Goal: Task Accomplishment & Management: Complete application form

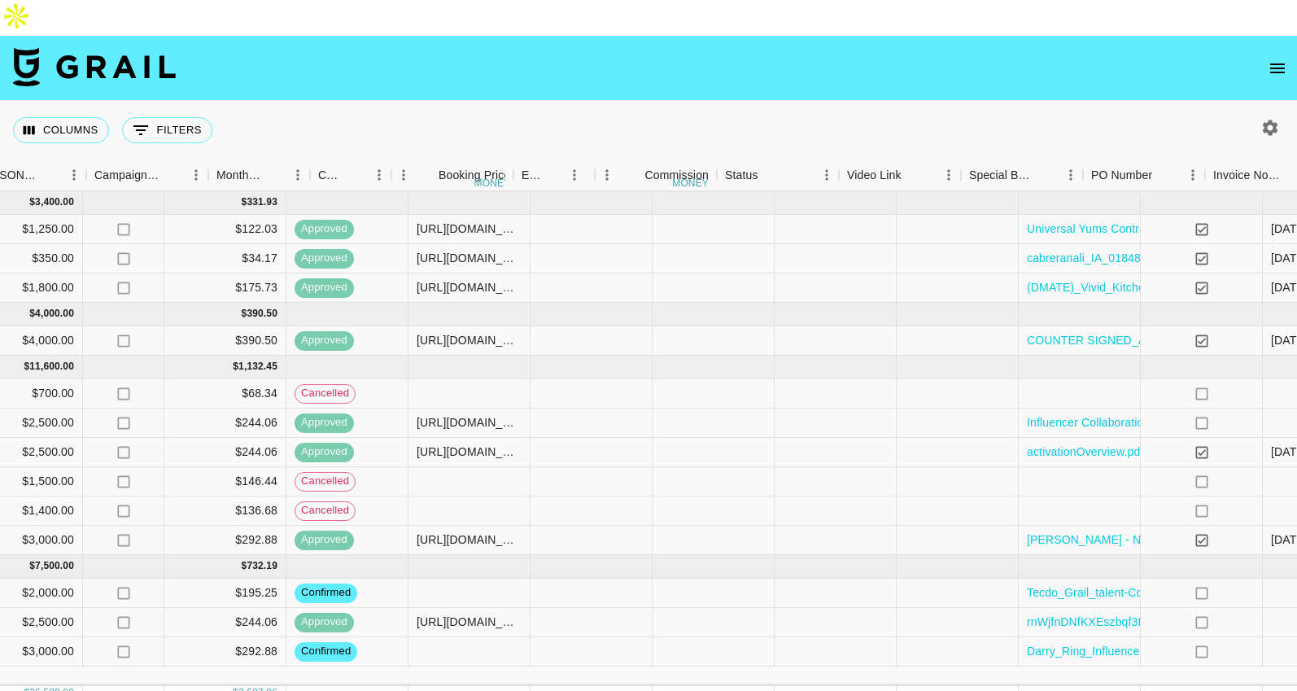
scroll to position [0, 1405]
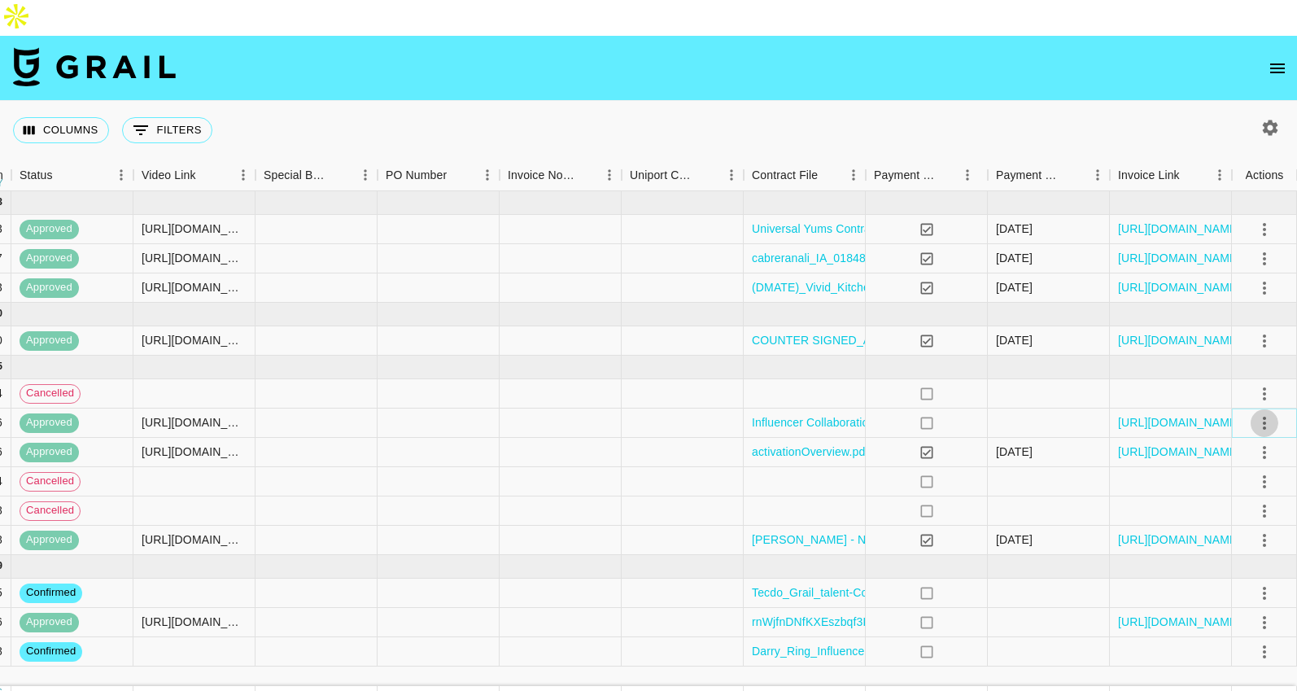
click at [1262, 414] on icon "select merge strategy" at bounding box center [1265, 424] width 20 height 20
click at [1223, 502] on li "Cancel" at bounding box center [1245, 510] width 106 height 29
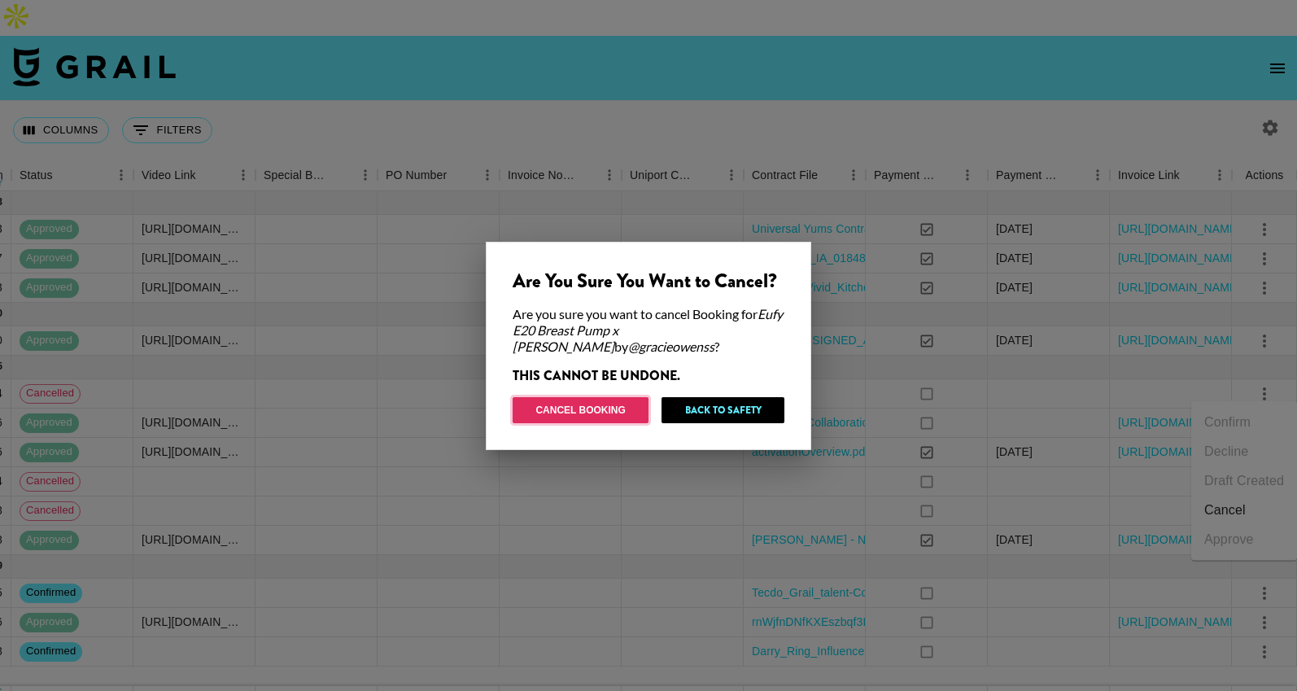
click at [616, 412] on button "Cancel Booking" at bounding box center [581, 410] width 136 height 26
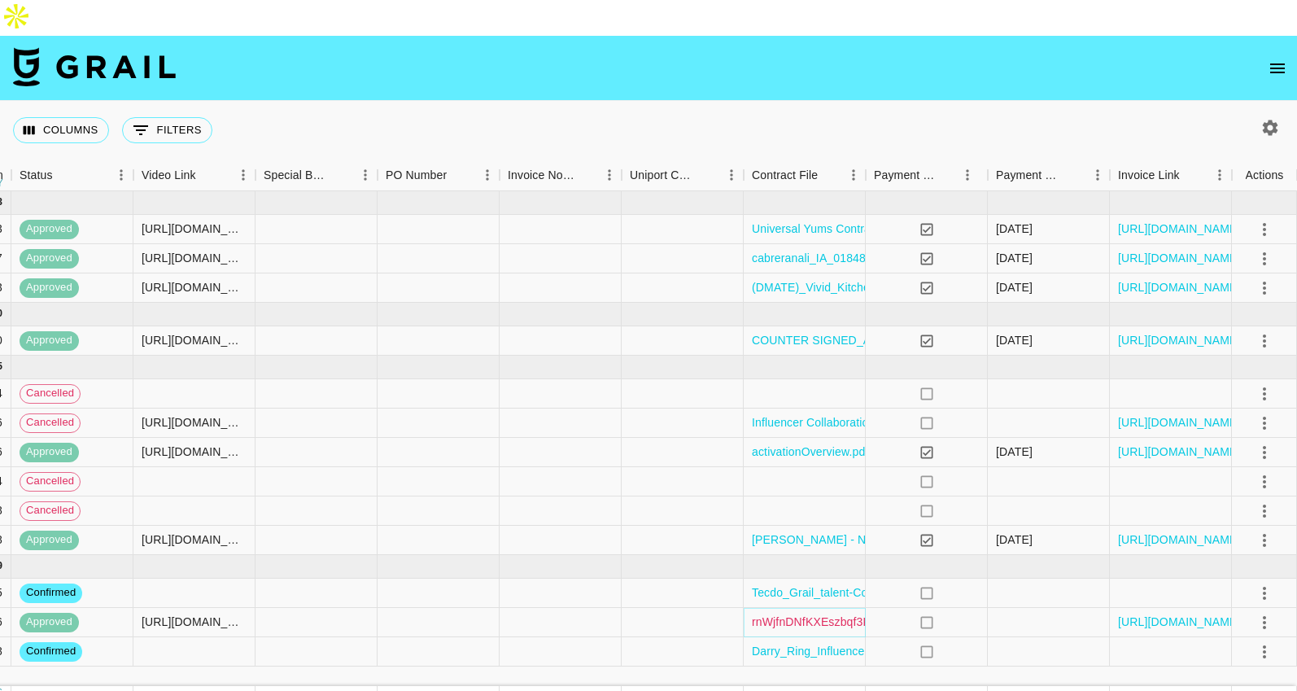
click at [806, 614] on link "rnWjfnDNfKXEszbqf3KexertyE621754507212251Influencer Collaboration Agreement Gra…" at bounding box center [1156, 622] width 808 height 16
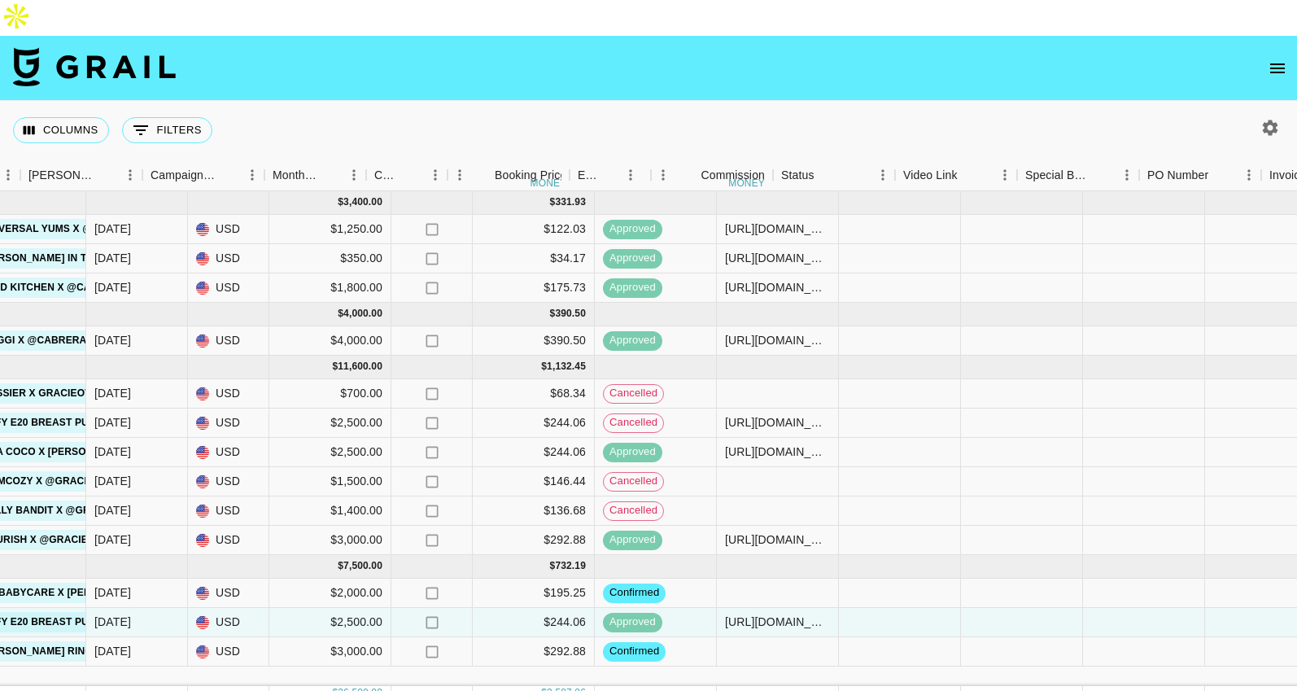
scroll to position [0, 871]
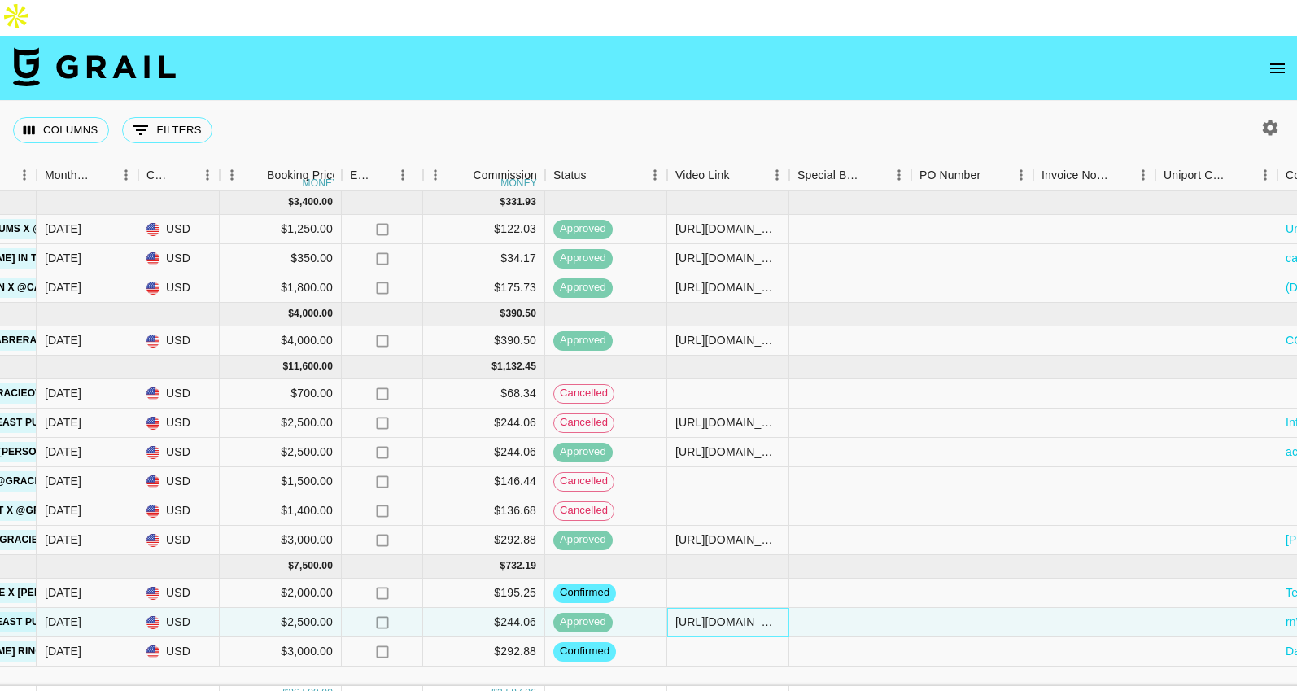
click at [737, 614] on div "https://www.tiktok.com/@gracieowenss/video/7548222246242782494" at bounding box center [728, 622] width 105 height 16
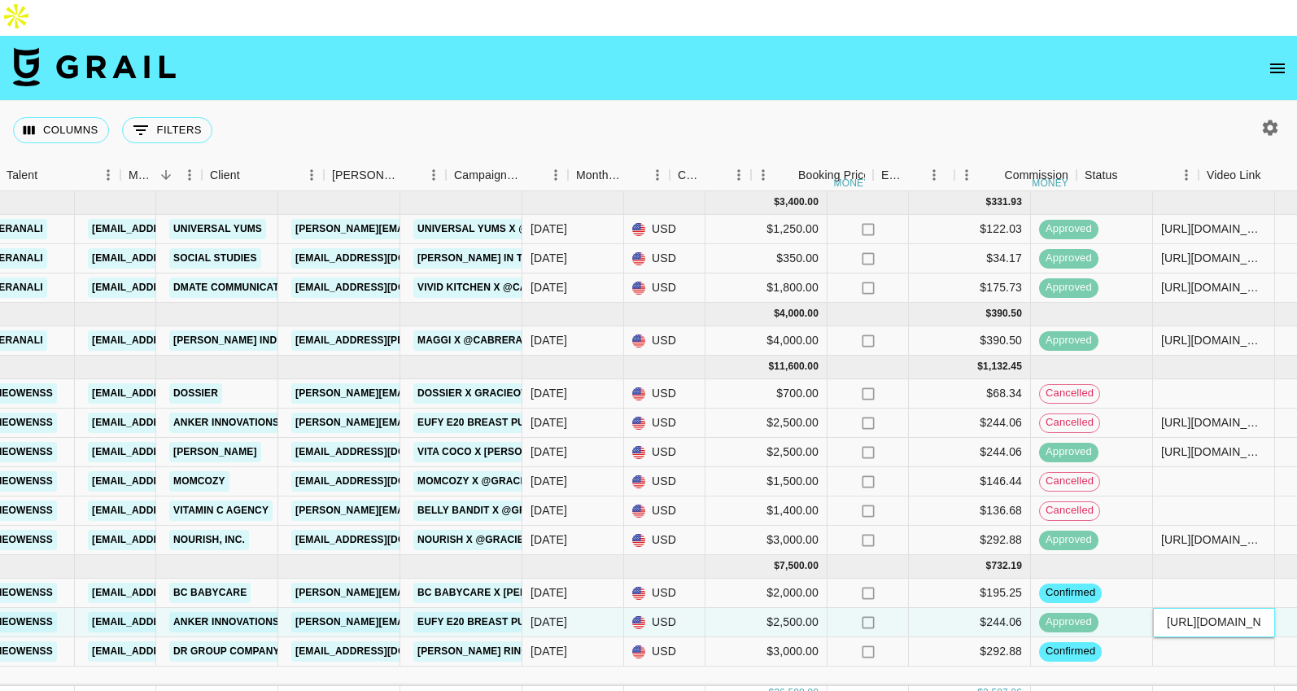
scroll to position [0, 339]
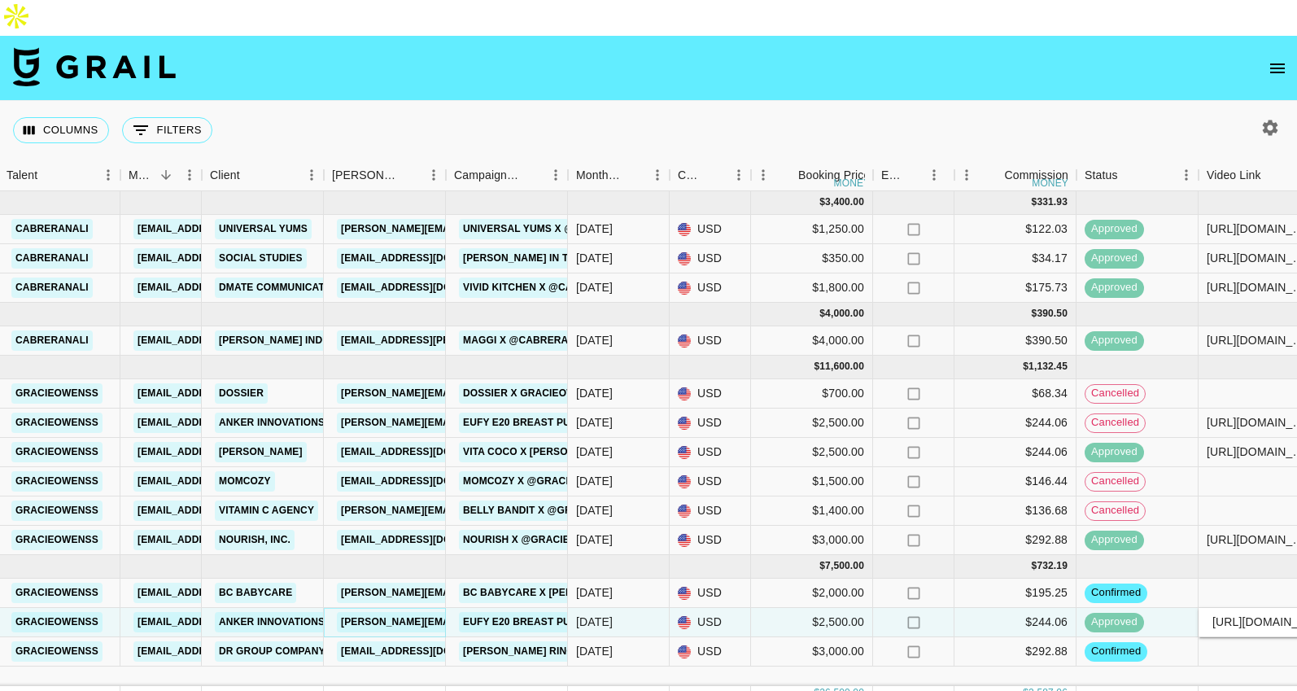
click at [383, 612] on link "[PERSON_NAME][EMAIL_ADDRESS][PERSON_NAME][PERSON_NAME][DOMAIN_NAME]" at bounding box center [553, 622] width 432 height 20
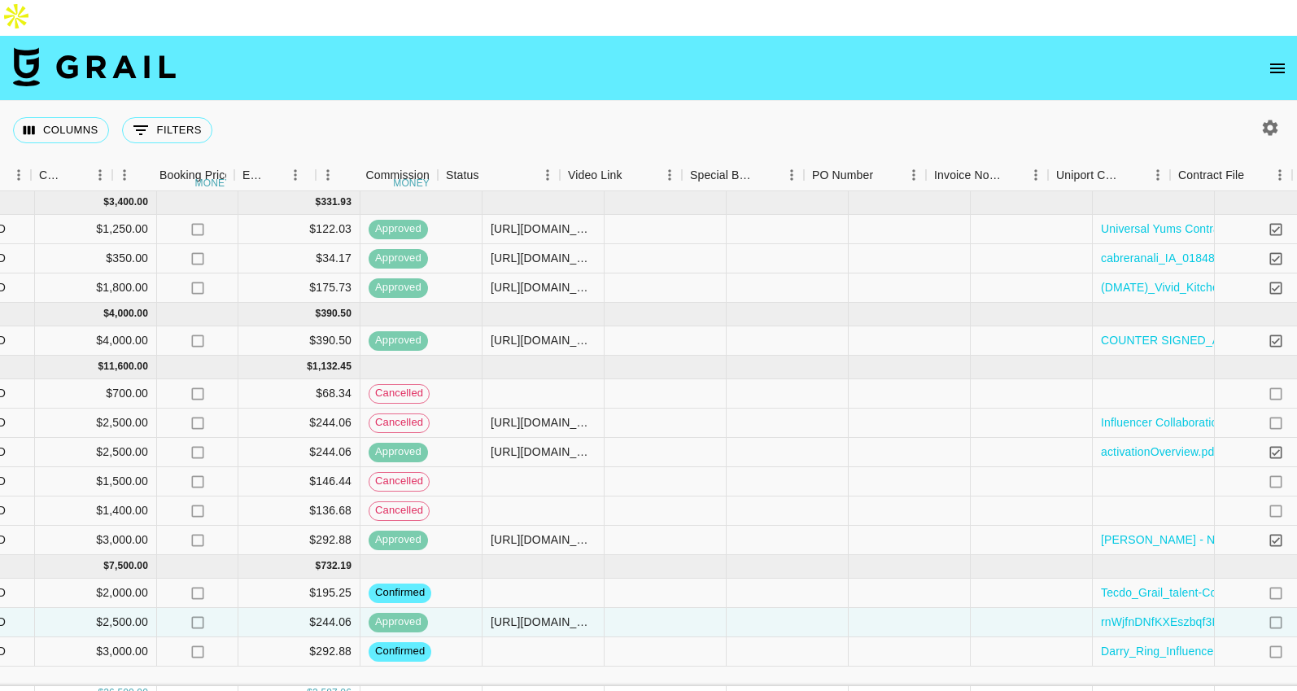
scroll to position [0, 1405]
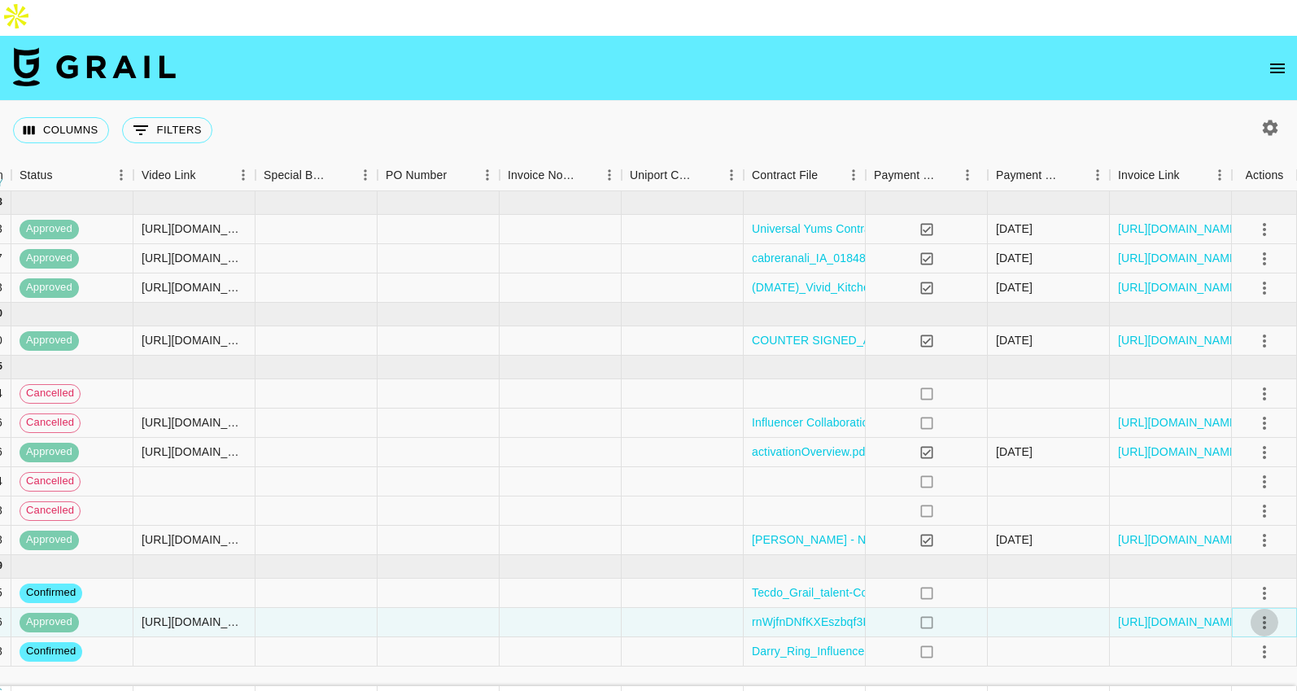
click at [1263, 613] on icon "select merge strategy" at bounding box center [1265, 623] width 20 height 20
click at [1228, 523] on li "Cancel" at bounding box center [1245, 522] width 106 height 29
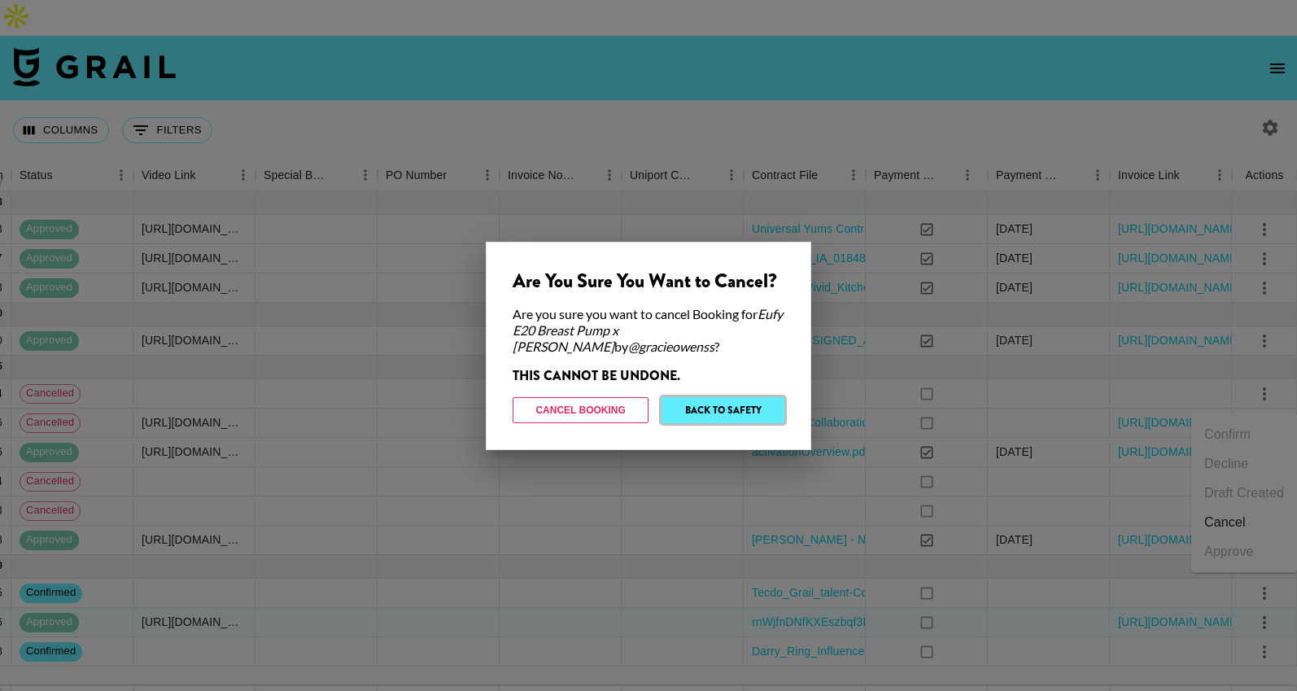
click at [762, 413] on button "Back to Safety" at bounding box center [723, 410] width 123 height 26
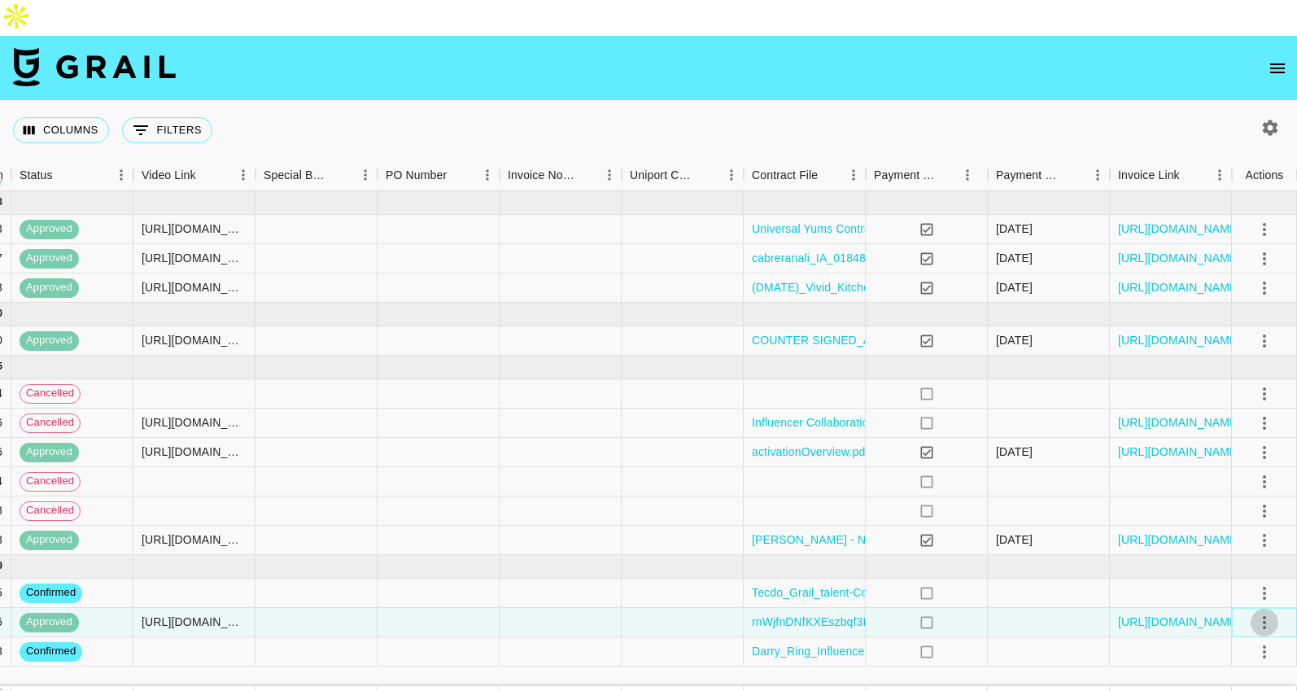
click at [1263, 616] on icon "select merge strategy" at bounding box center [1264, 622] width 3 height 13
click at [1221, 518] on li "Cancel" at bounding box center [1245, 522] width 106 height 29
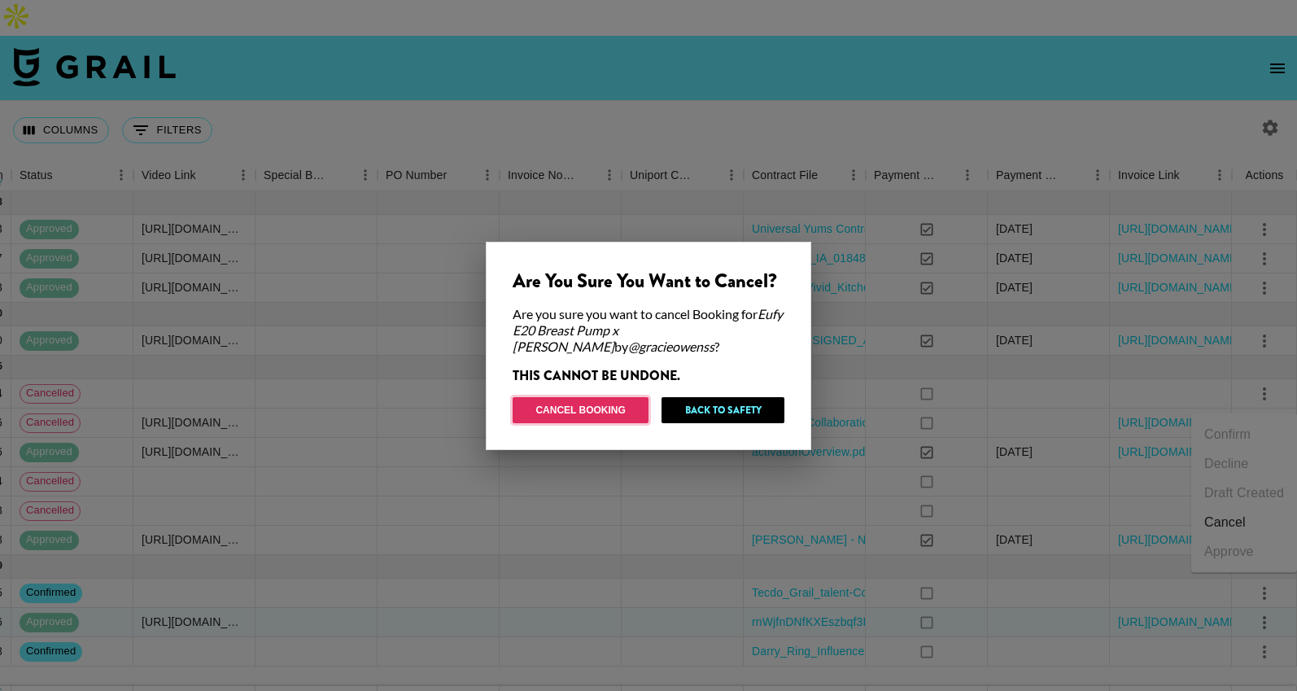
click at [630, 409] on button "Cancel Booking" at bounding box center [581, 410] width 136 height 26
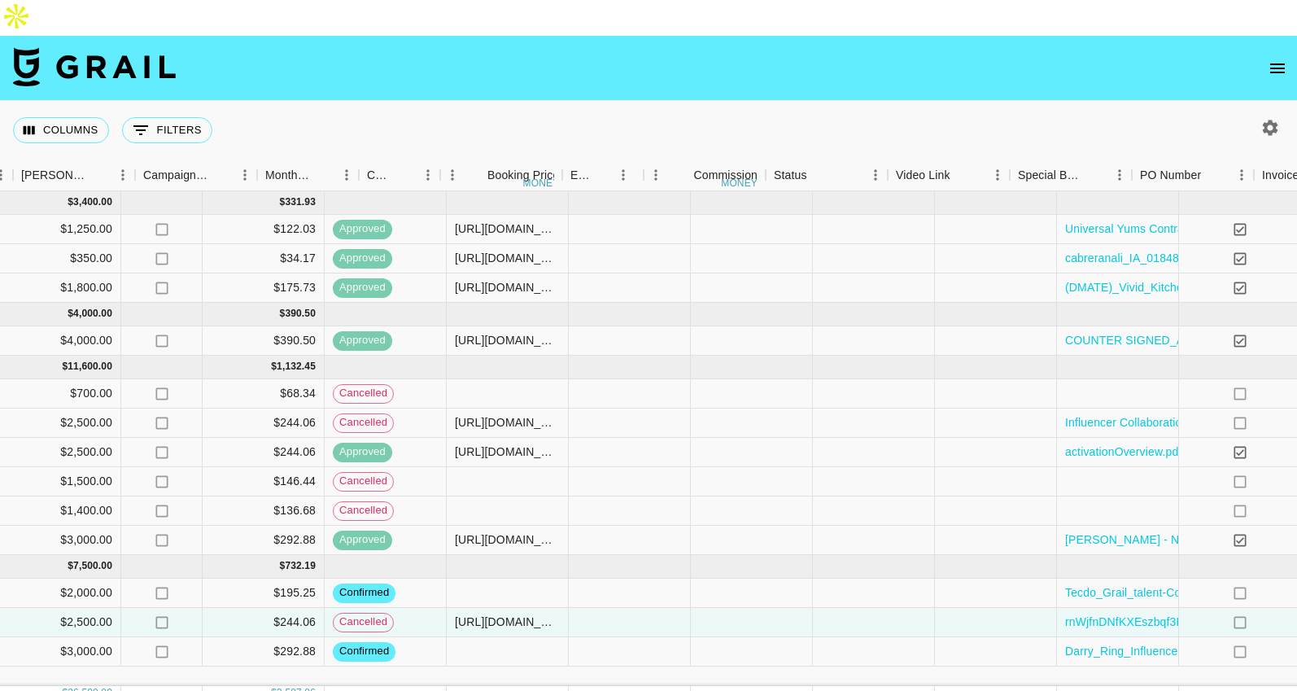
scroll to position [0, 1284]
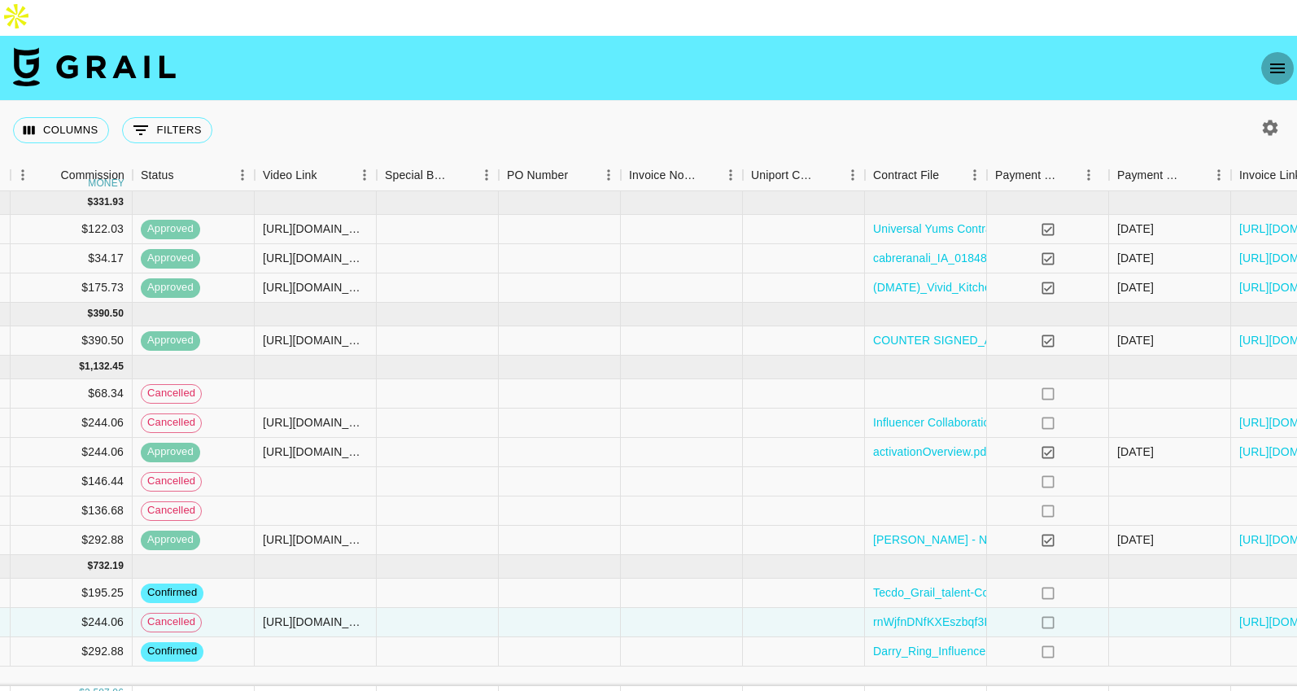
click at [1282, 63] on icon "open drawer" at bounding box center [1278, 68] width 15 height 10
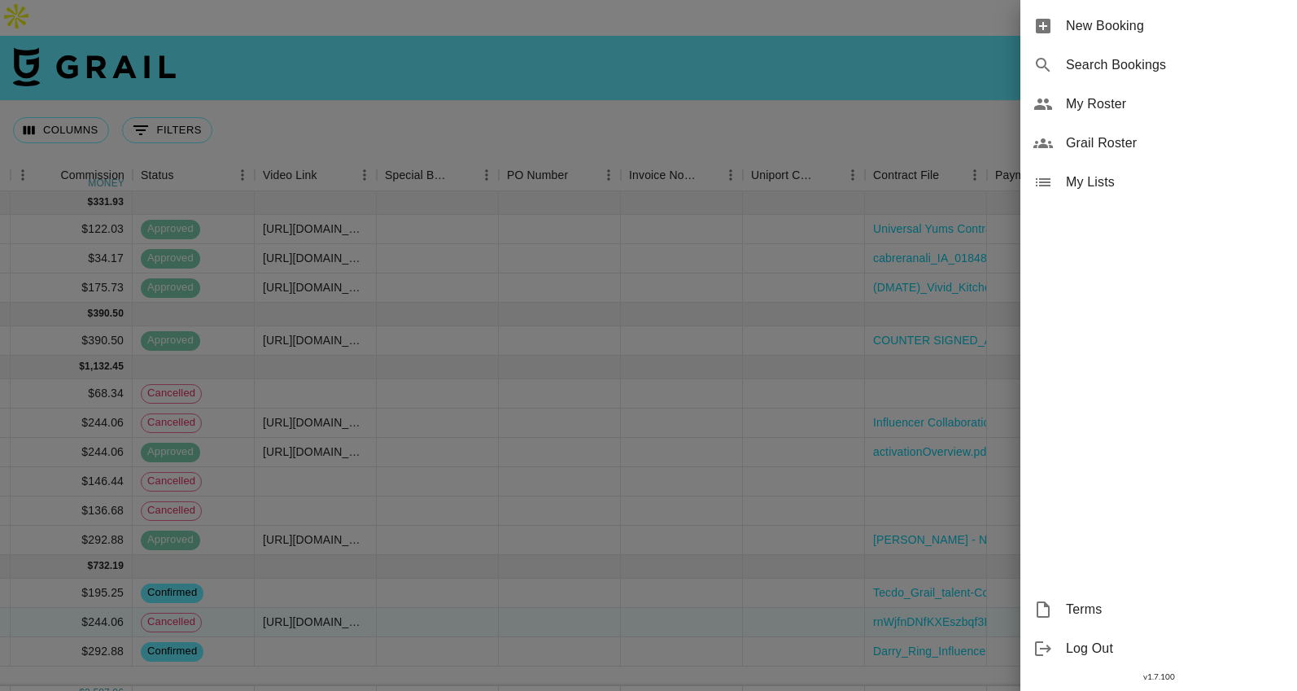
click at [1082, 29] on span "New Booking" at bounding box center [1175, 26] width 218 height 20
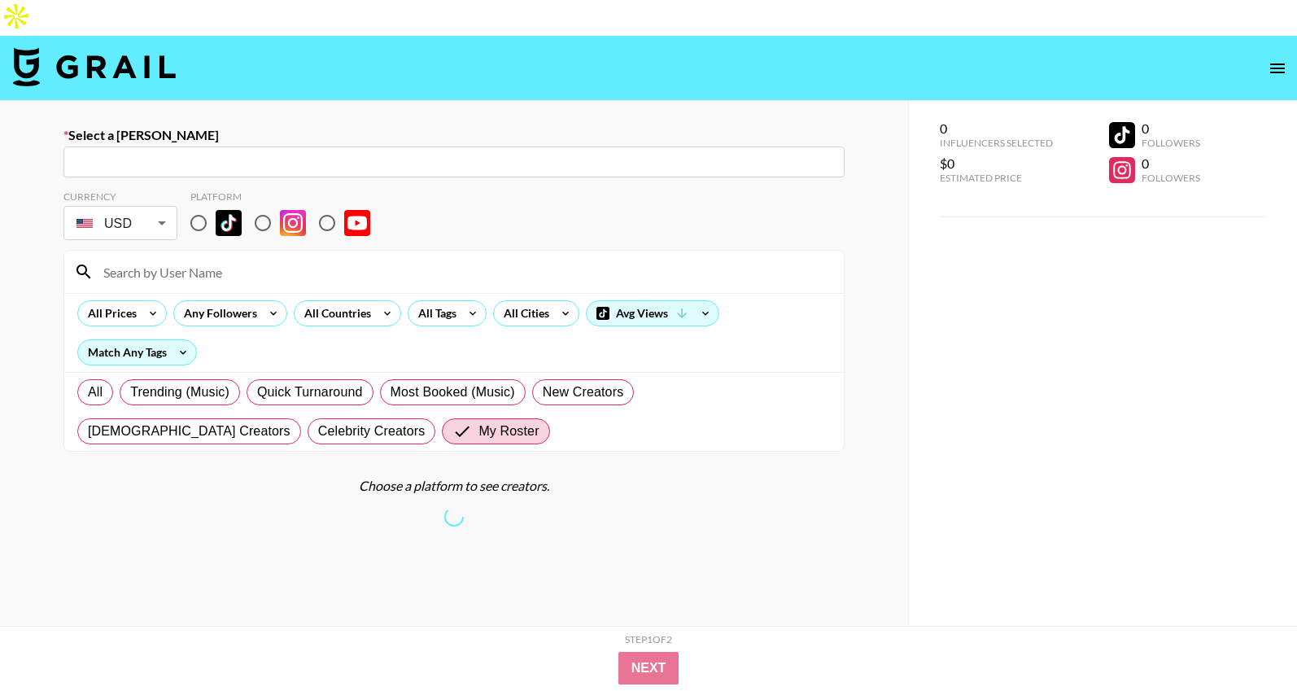
click at [287, 153] on input "text" at bounding box center [454, 162] width 762 height 19
paste input "[PERSON_NAME][EMAIL_ADDRESS][PERSON_NAME][PERSON_NAME][DOMAIN_NAME]"
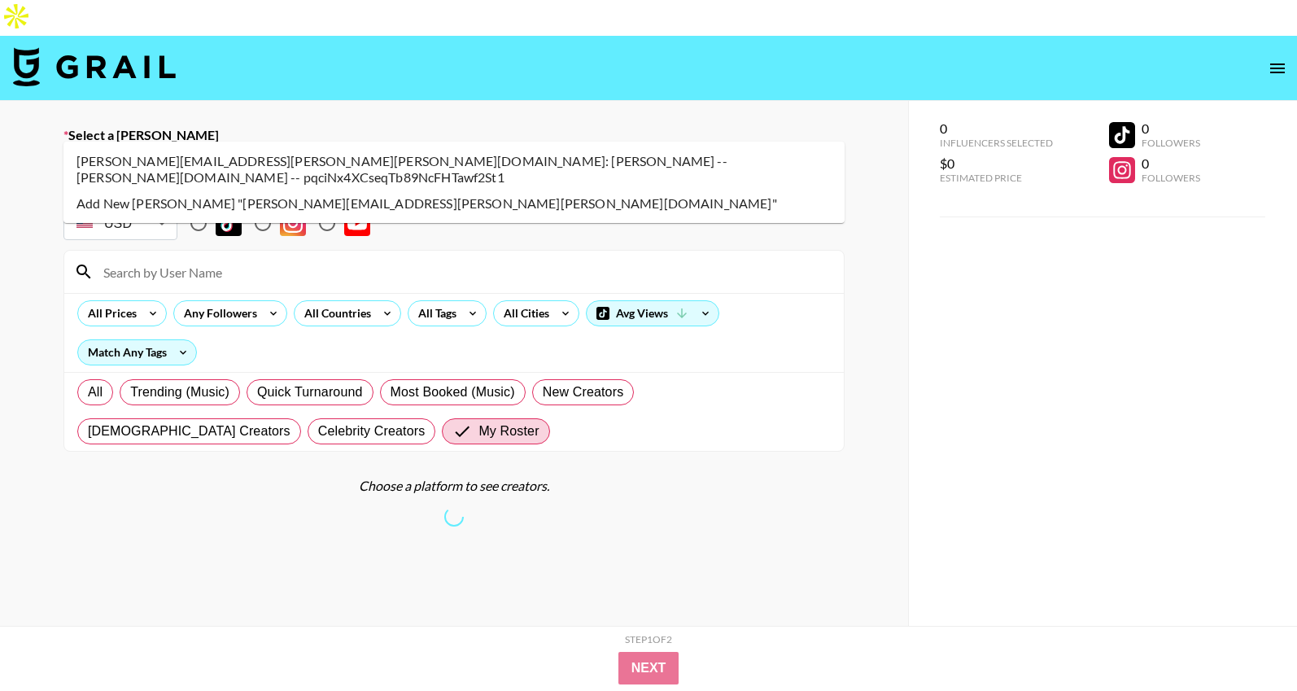
type input "karin.yang@anker.io: Karin Yang -- anker.io -- pqciNx4XCseqTb89NcFHTawf2St1"
click at [356, 164] on li "karin.yang@anker.io: Karin Yang -- anker.io -- pqciNx4XCseqTb89NcFHTawf2St1" at bounding box center [453, 169] width 781 height 42
click at [399, 177] on section "Currency USD USD ​ Platform All Prices Any Followers All Countries All Tags All…" at bounding box center [453, 314] width 781 height 274
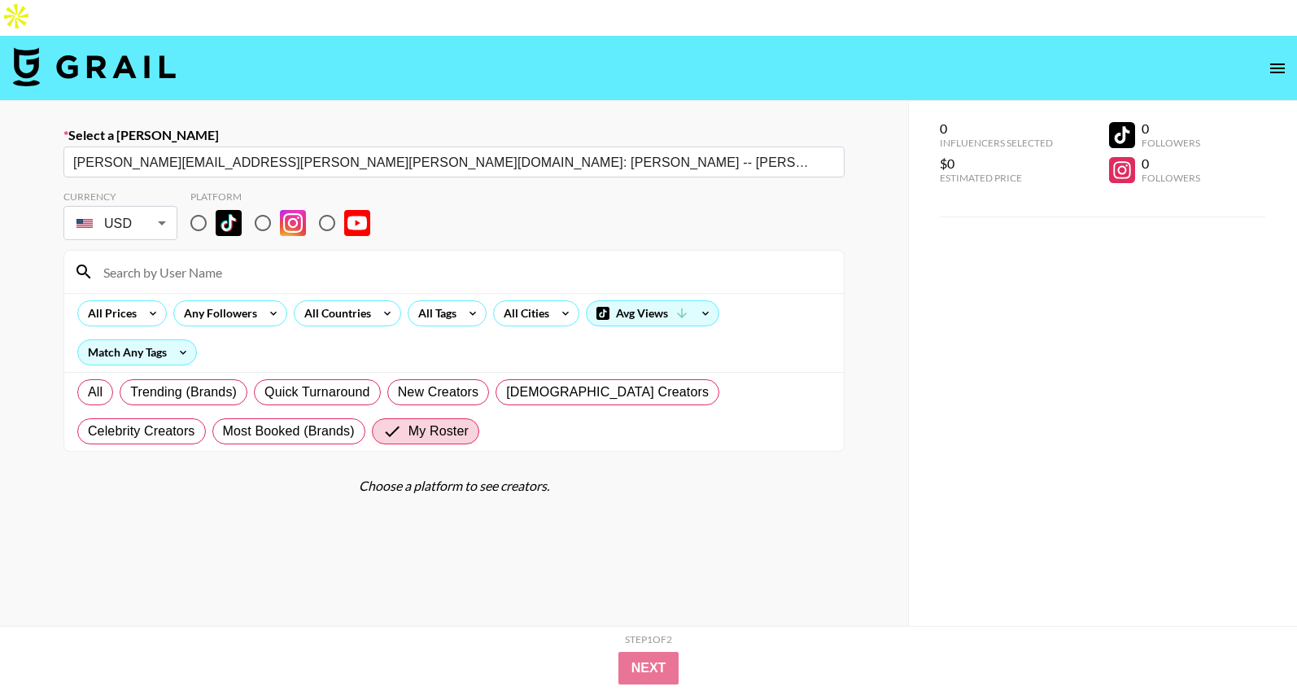
click at [226, 259] on input at bounding box center [464, 272] width 741 height 26
click at [211, 259] on input "Graci" at bounding box center [464, 272] width 741 height 26
type input "Gracie"
click at [199, 206] on input "radio" at bounding box center [199, 223] width 34 height 34
radio input "true"
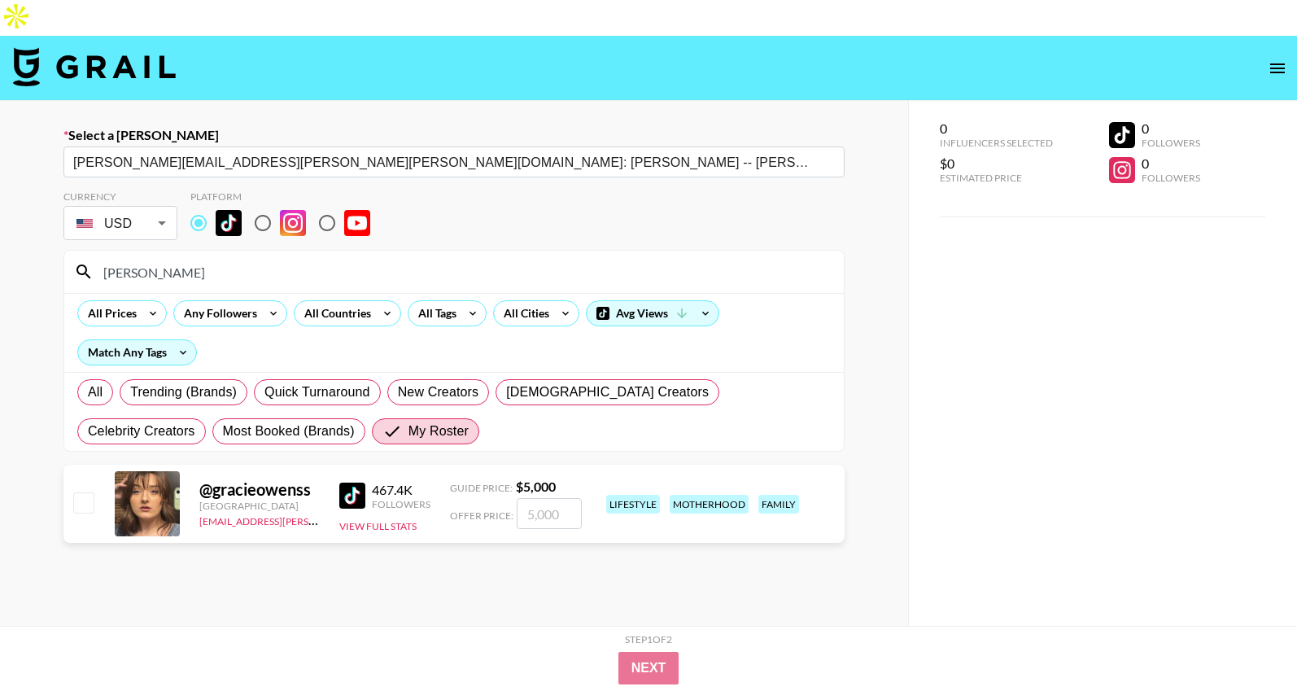
click at [563, 498] on input "number" at bounding box center [549, 513] width 65 height 31
checkbox input "true"
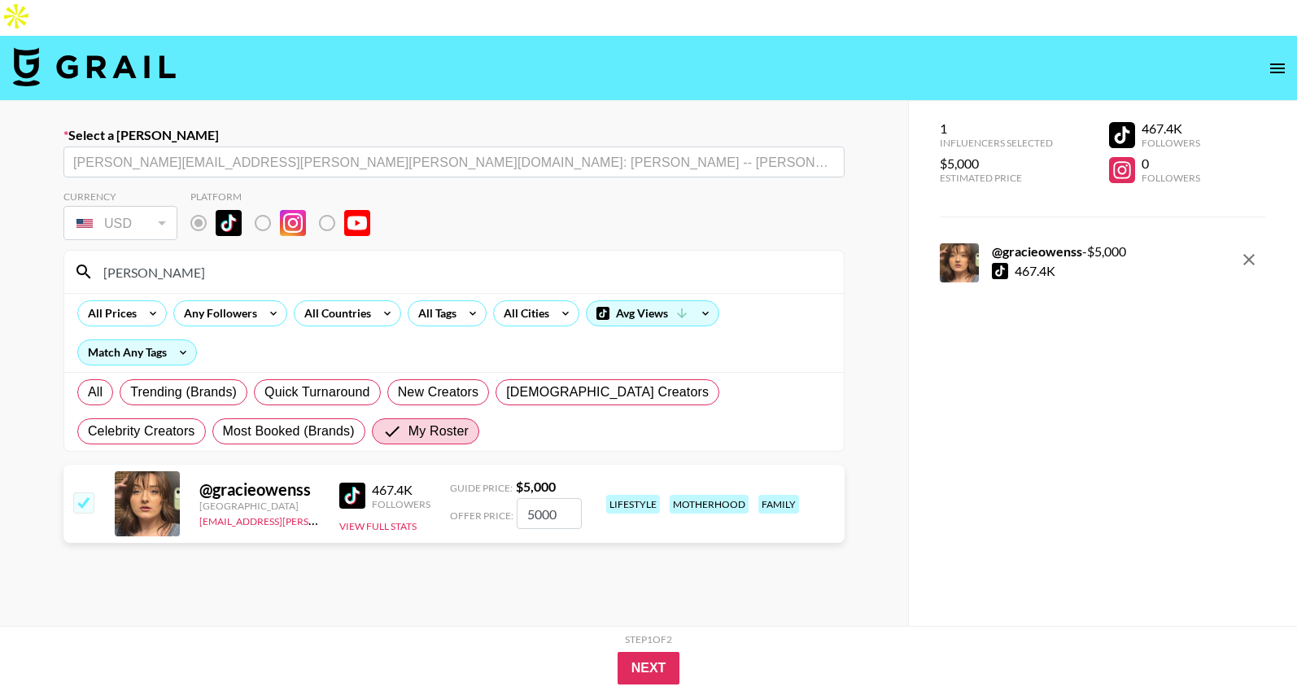
type input "5000"
click at [837, 510] on div "@ gracieowenss United States carolina.owen@grail-talent.com 467.4K Followers Vi…" at bounding box center [453, 507] width 781 height 85
click at [645, 666] on button "Next" at bounding box center [649, 668] width 63 height 33
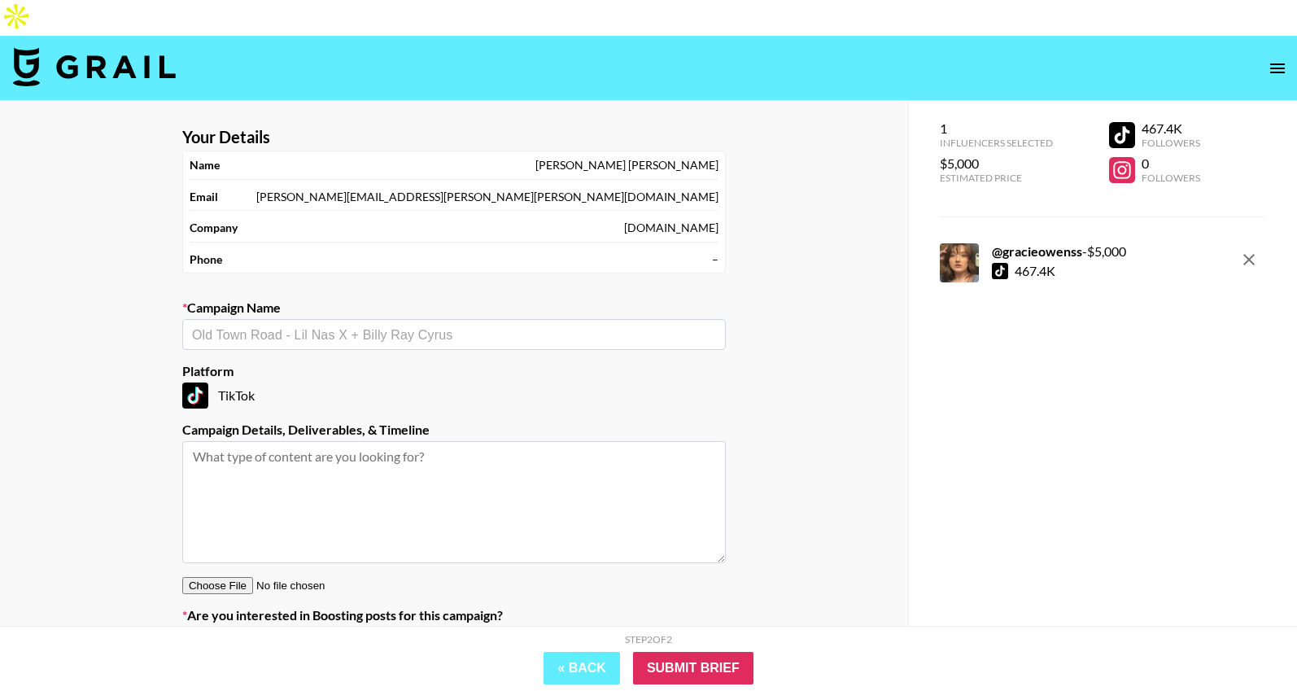
click at [484, 326] on input "text" at bounding box center [454, 335] width 524 height 19
type input "G"
click at [524, 335] on li "Add New Campaign: "Eufy x Gracie Owens"" at bounding box center [454, 334] width 544 height 26
type input "Eufy x Gracie Owens"
click at [707, 670] on input "Submit Brief" at bounding box center [693, 668] width 120 height 33
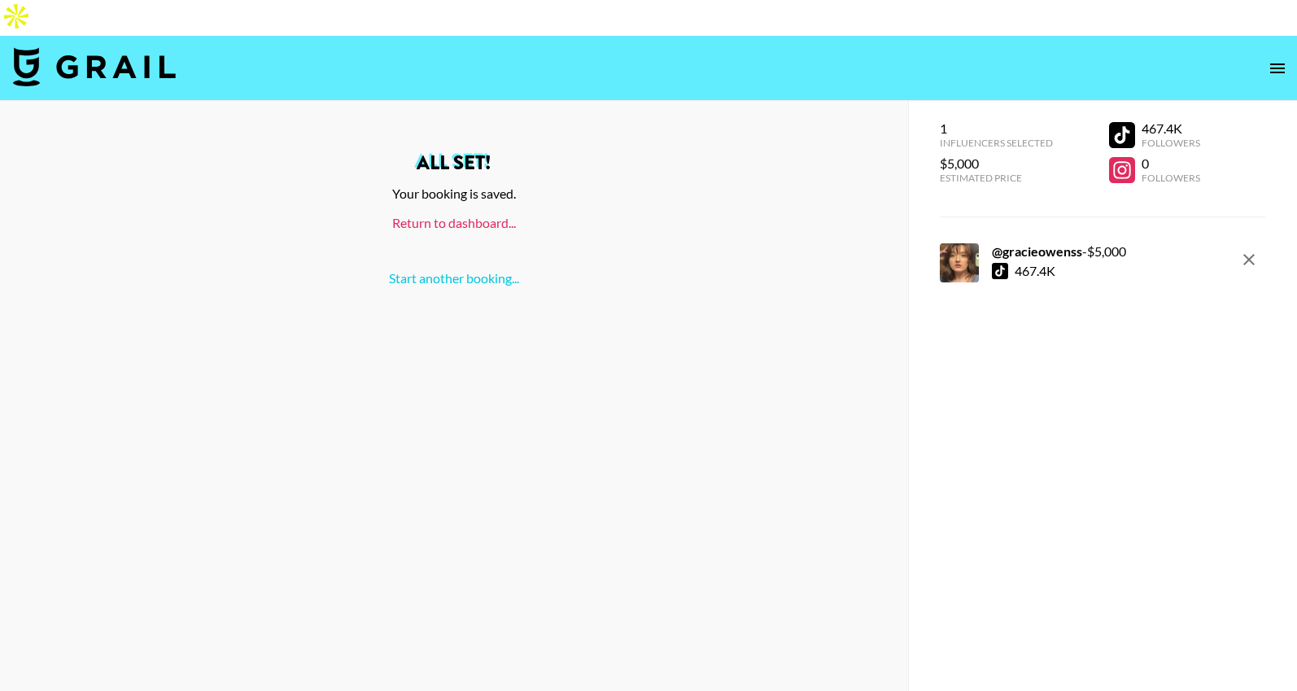
click at [475, 215] on link "Return to dashboard..." at bounding box center [454, 222] width 124 height 15
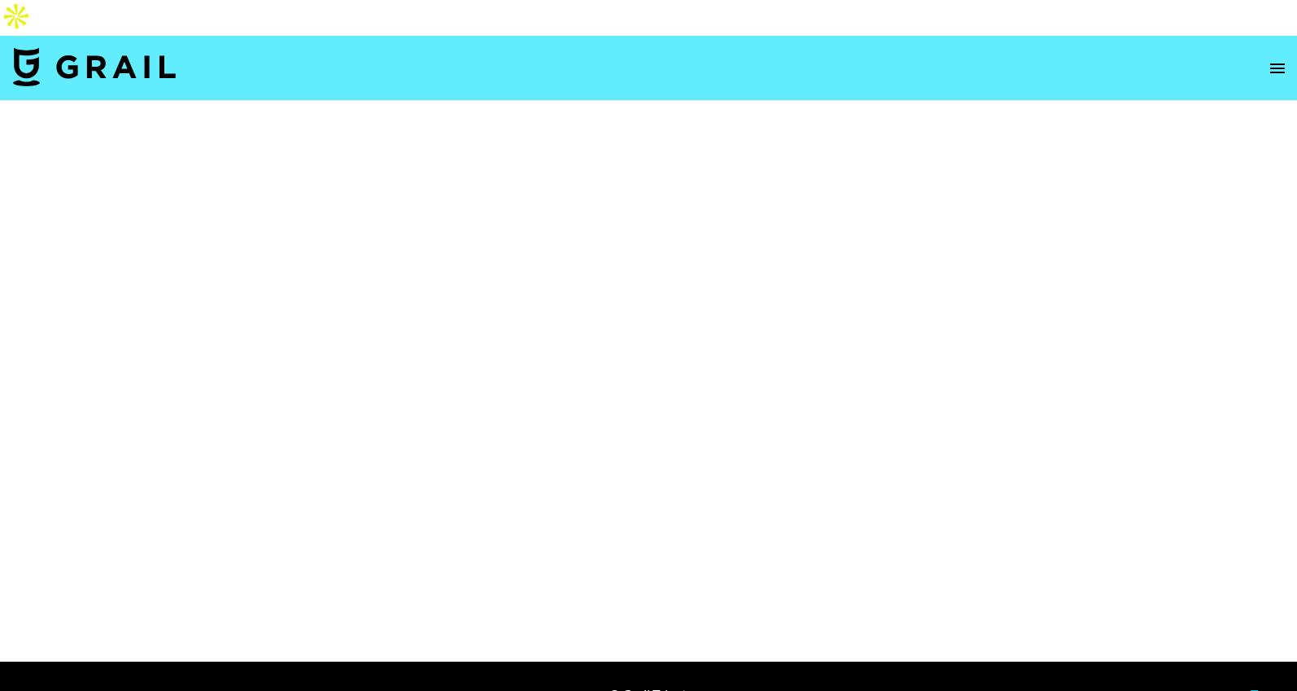
select select "Brand"
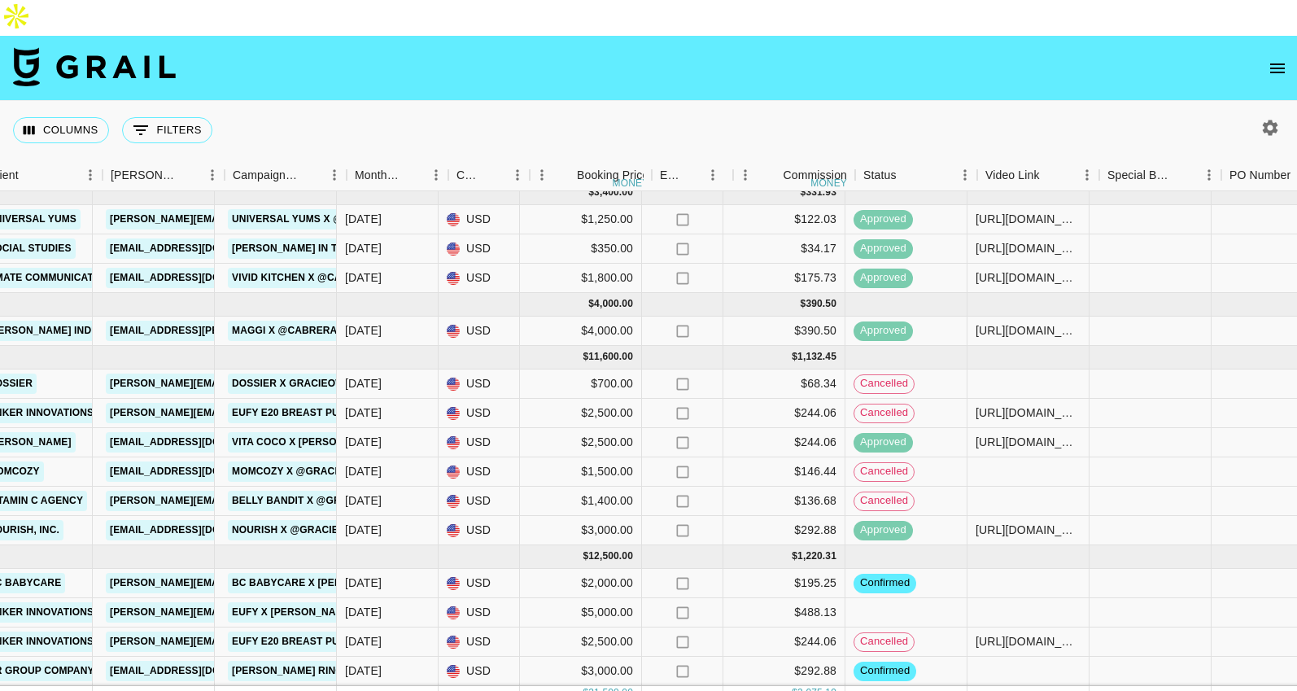
scroll to position [10, 823]
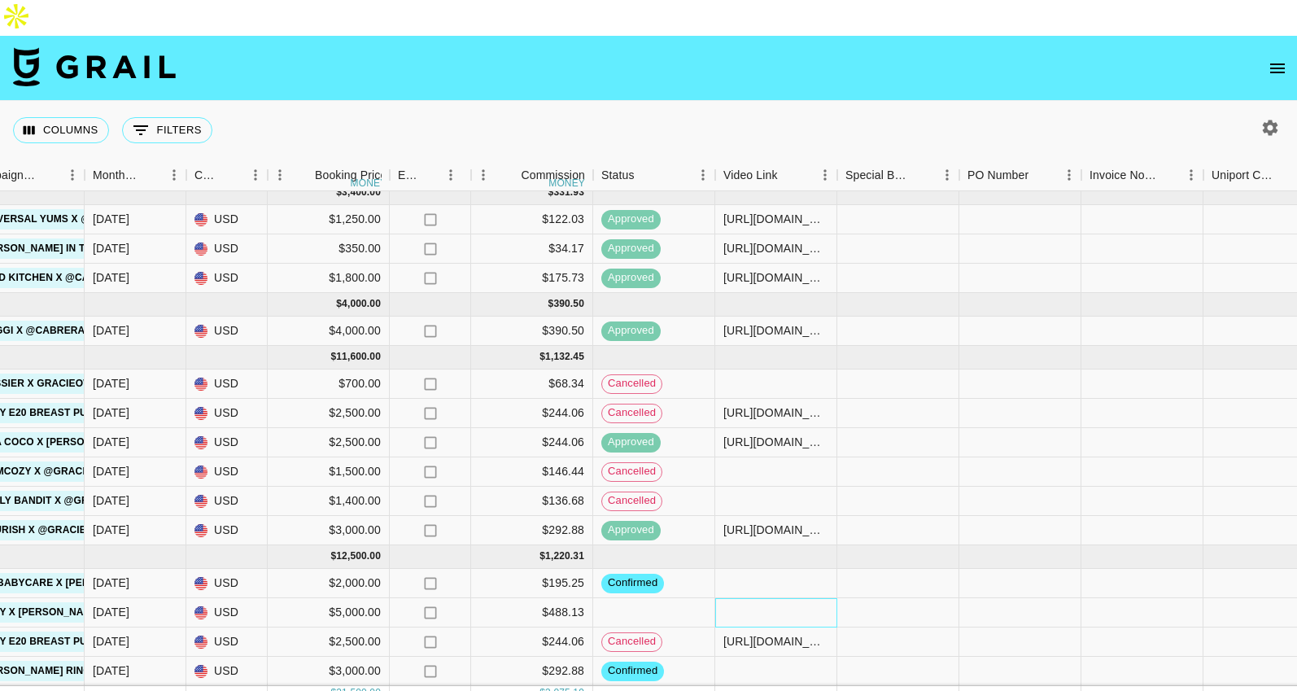
click at [807, 598] on div at bounding box center [776, 612] width 122 height 29
type input "[URL][DOMAIN_NAME]"
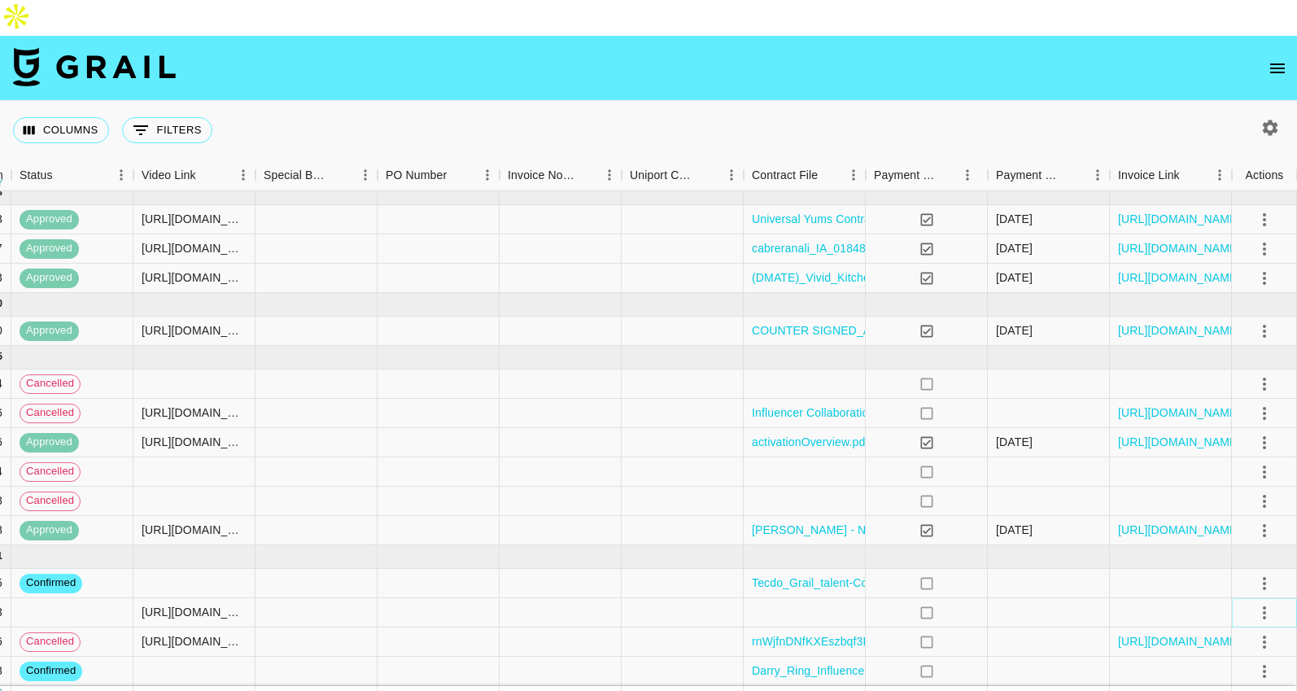
click at [1257, 603] on icon "select merge strategy" at bounding box center [1265, 613] width 20 height 20
click at [1227, 433] on li "Confirm" at bounding box center [1245, 424] width 106 height 29
click at [814, 598] on div at bounding box center [805, 612] width 122 height 29
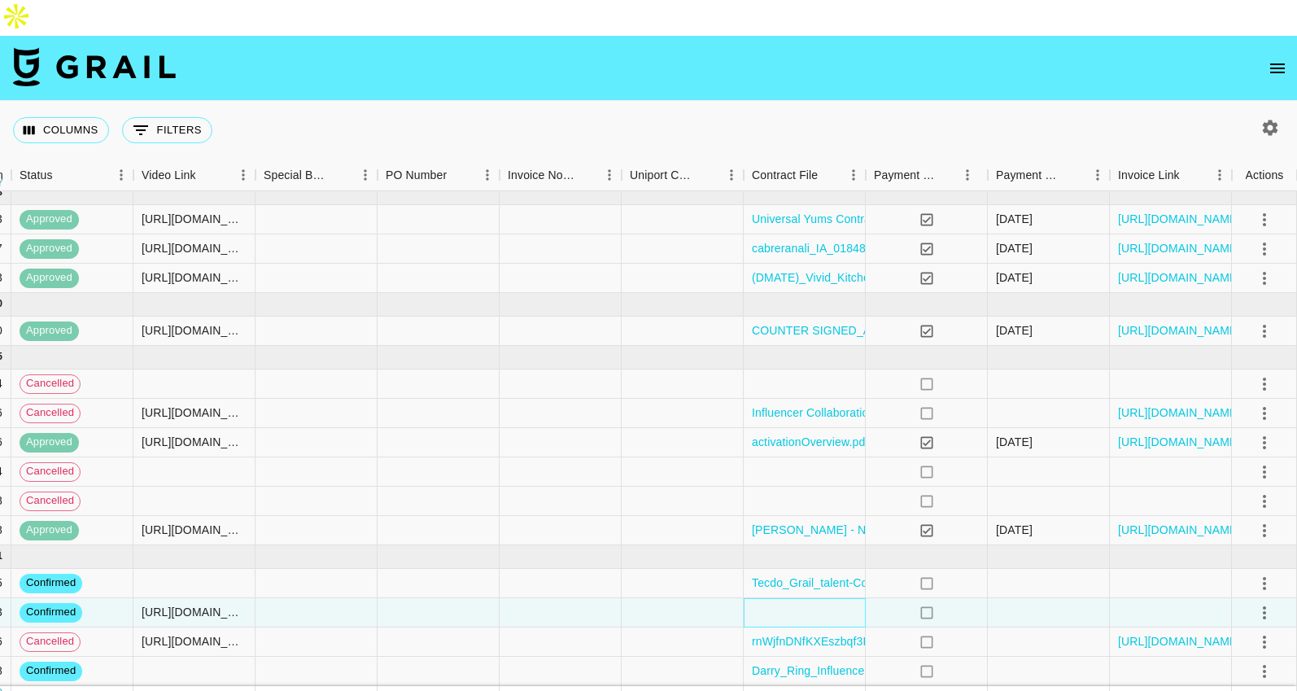
click at [813, 598] on div at bounding box center [805, 612] width 122 height 29
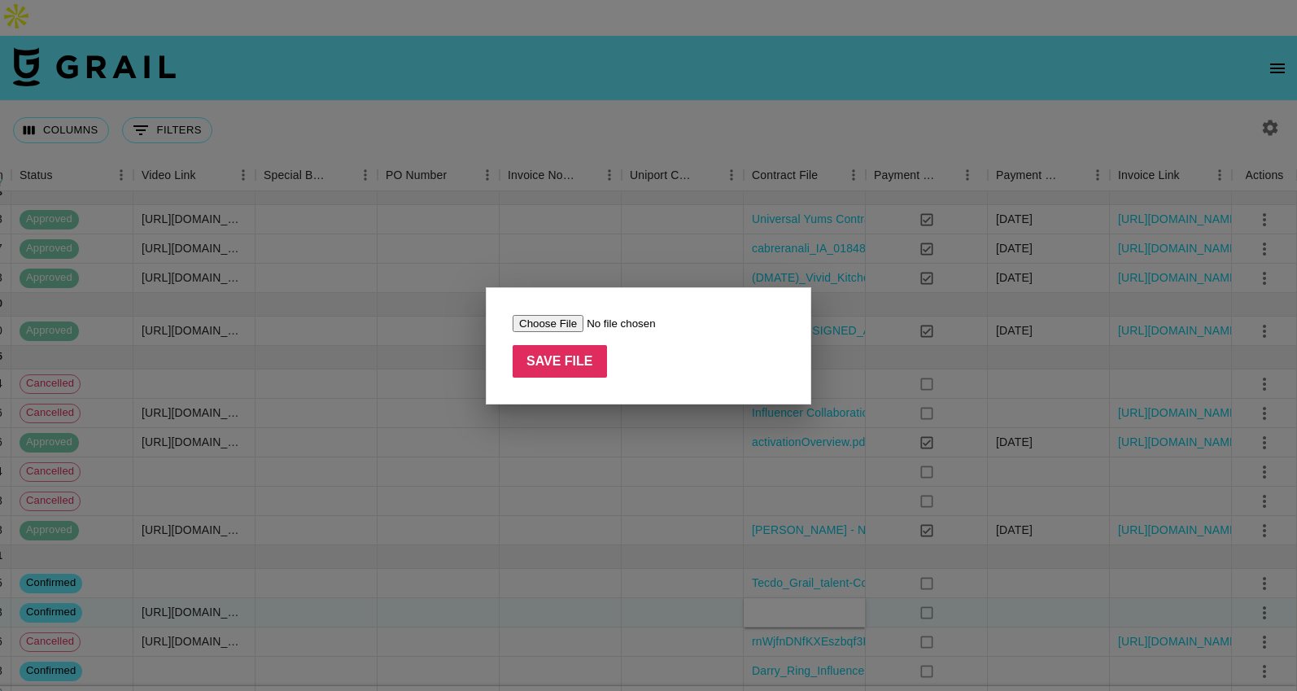
click at [540, 324] on input "file" at bounding box center [616, 323] width 206 height 17
click at [564, 327] on input "file" at bounding box center [616, 323] width 206 height 17
type input "C:\fakepath\rnWjfnDNfKXEszbqf3KexertyE621757379094420rnWjfnDNfKXEszbqf3KexertyE…"
click at [554, 347] on input "Save File" at bounding box center [560, 361] width 94 height 33
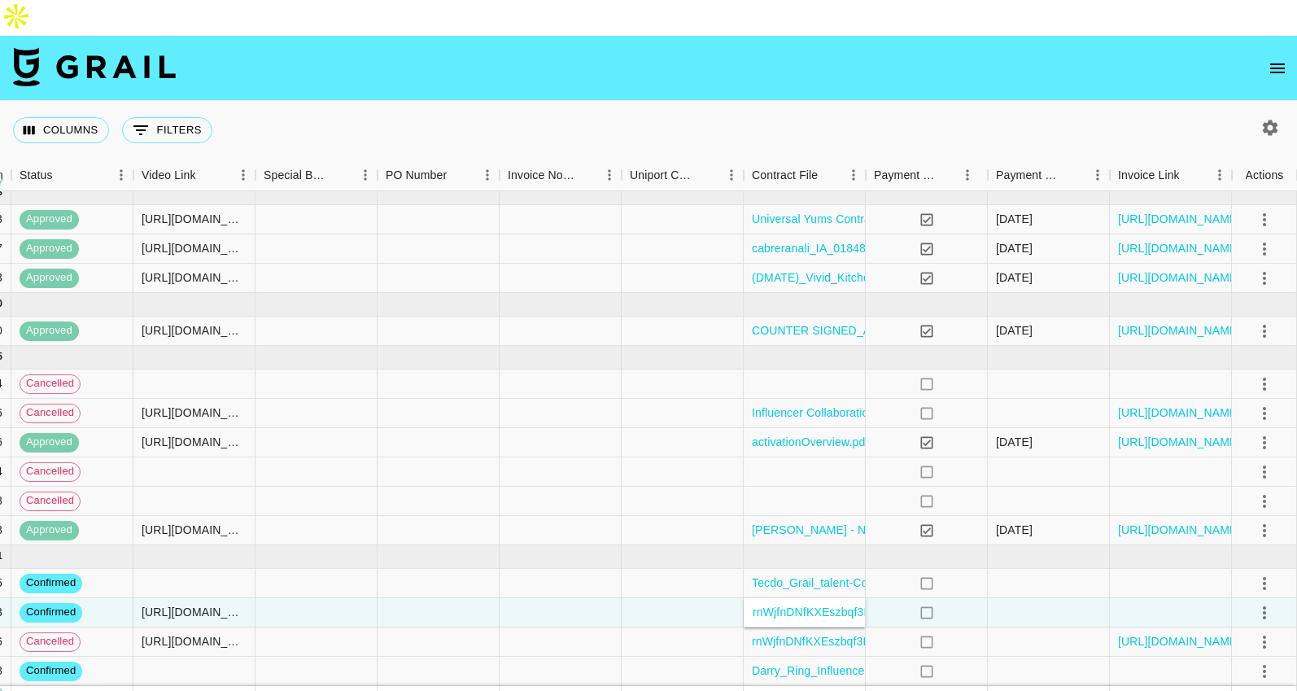
click at [975, 105] on div "Columns 0 Filters + Booking" at bounding box center [648, 130] width 1297 height 59
click at [1267, 603] on icon "select merge strategy" at bounding box center [1265, 613] width 20 height 20
click at [1224, 540] on div "Approve" at bounding box center [1230, 542] width 50 height 20
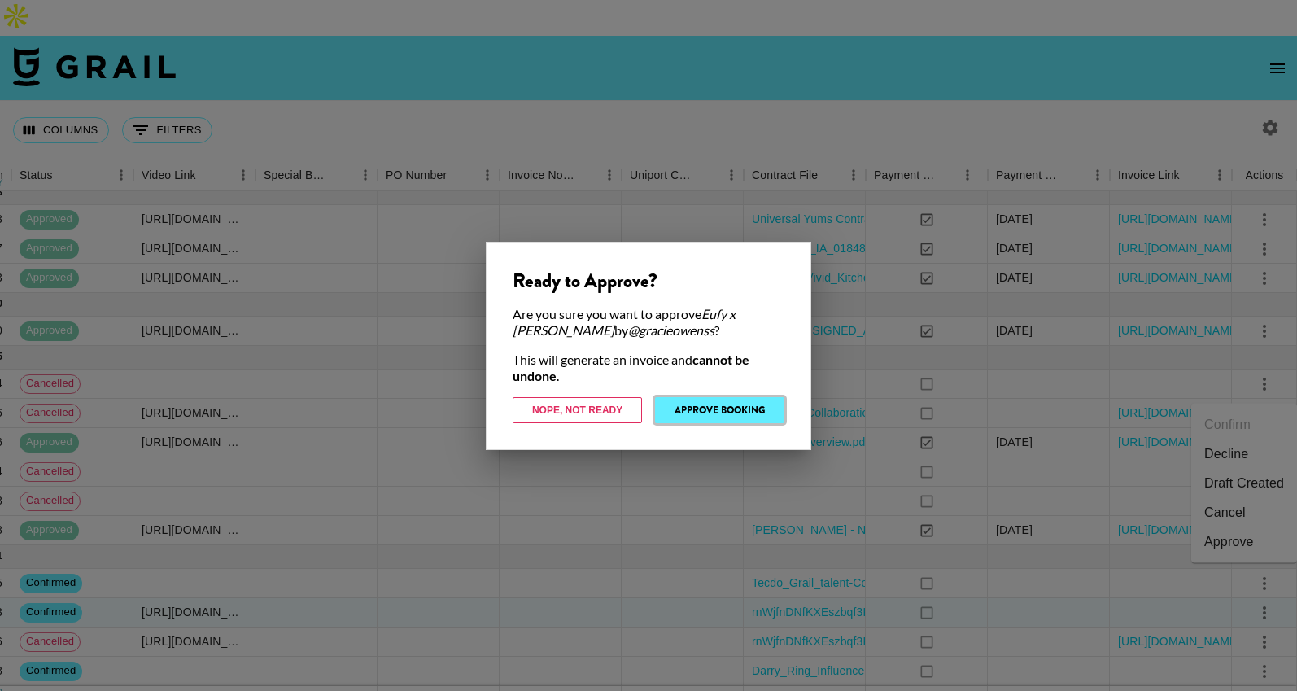
click at [714, 414] on button "Approve Booking" at bounding box center [719, 410] width 129 height 26
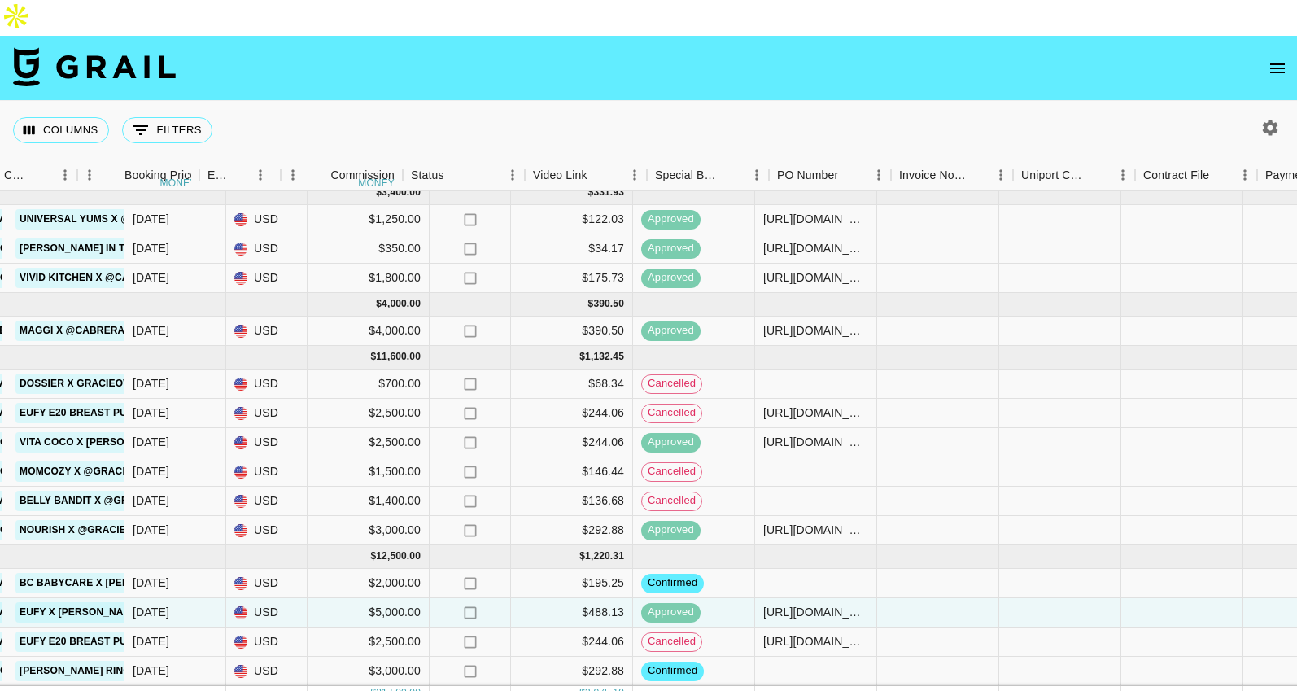
scroll to position [10, 656]
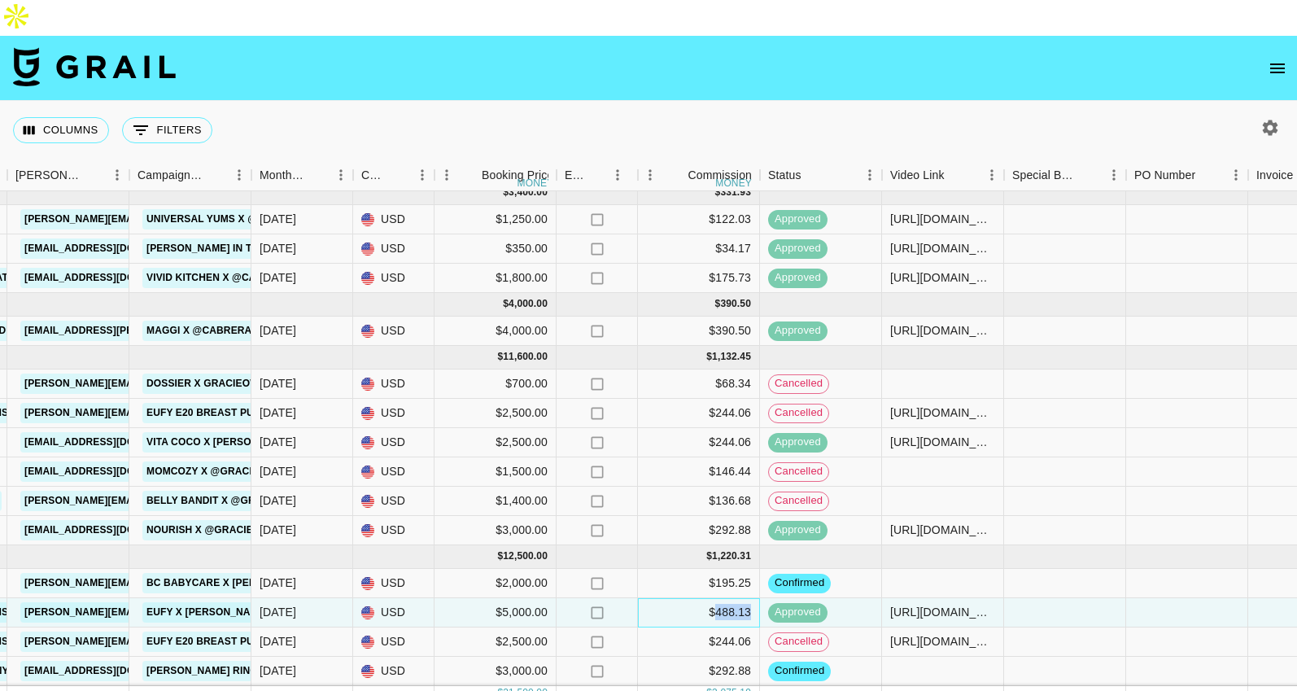
drag, startPoint x: 712, startPoint y: 576, endPoint x: 755, endPoint y: 576, distance: 42.3
click at [755, 598] on div "$488.13" at bounding box center [699, 612] width 122 height 29
click at [750, 598] on div "$488.13" at bounding box center [699, 612] width 122 height 29
drag, startPoint x: 750, startPoint y: 575, endPoint x: 686, endPoint y: 575, distance: 63.5
click at [686, 598] on div "$488.13" at bounding box center [699, 612] width 122 height 29
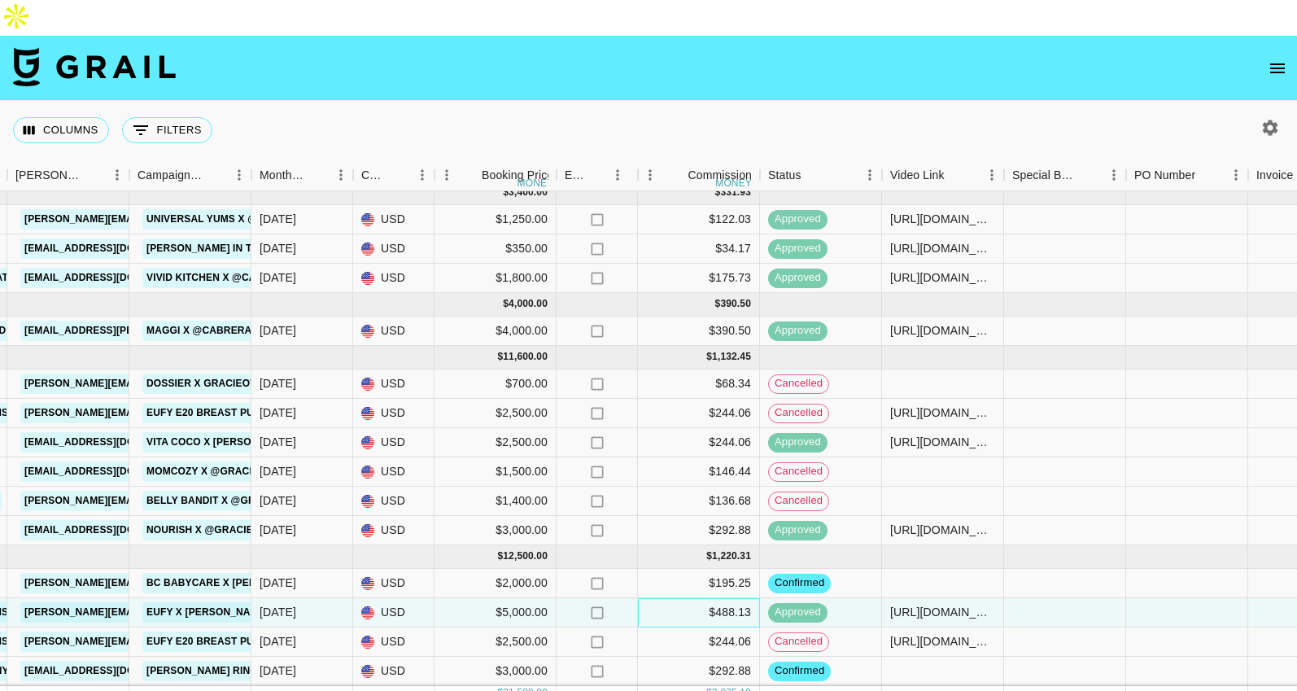
click at [704, 598] on div "$488.13" at bounding box center [699, 612] width 122 height 29
drag, startPoint x: 704, startPoint y: 580, endPoint x: 744, endPoint y: 578, distance: 39.9
click at [744, 598] on div "$488.13" at bounding box center [699, 612] width 122 height 29
drag, startPoint x: 723, startPoint y: 633, endPoint x: 713, endPoint y: 636, distance: 10.1
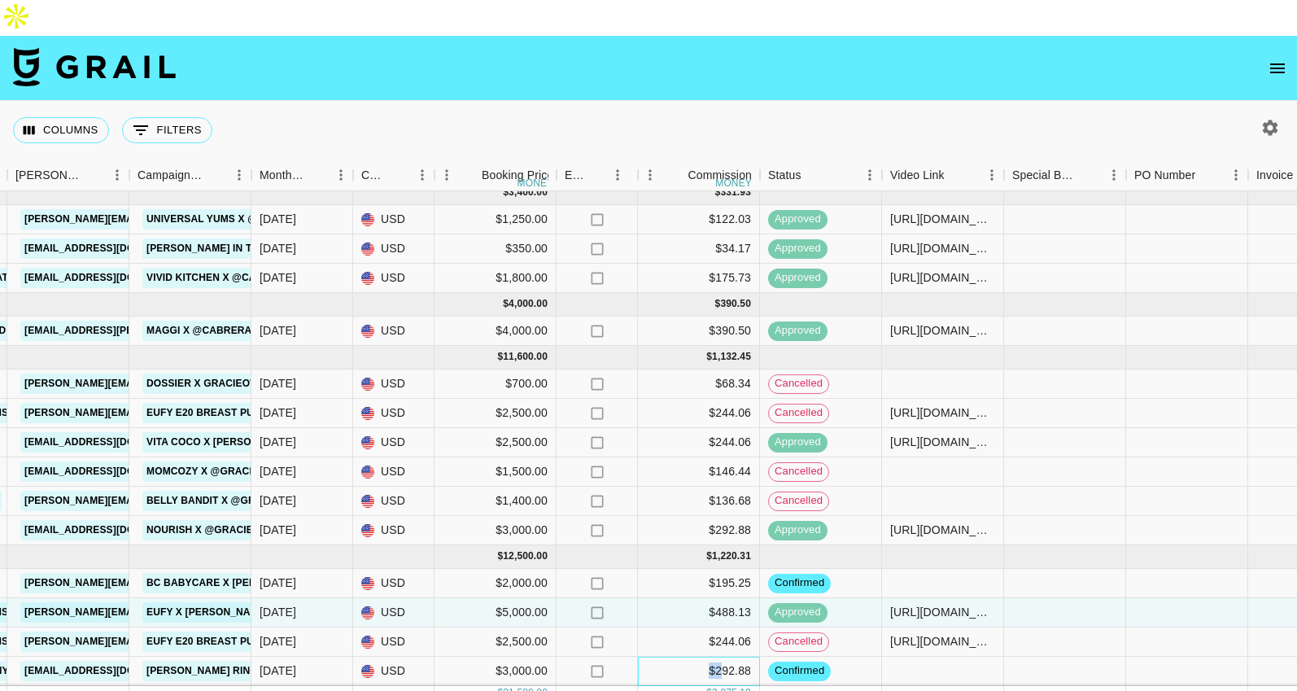
click at [712, 657] on div "$292.88" at bounding box center [699, 671] width 122 height 29
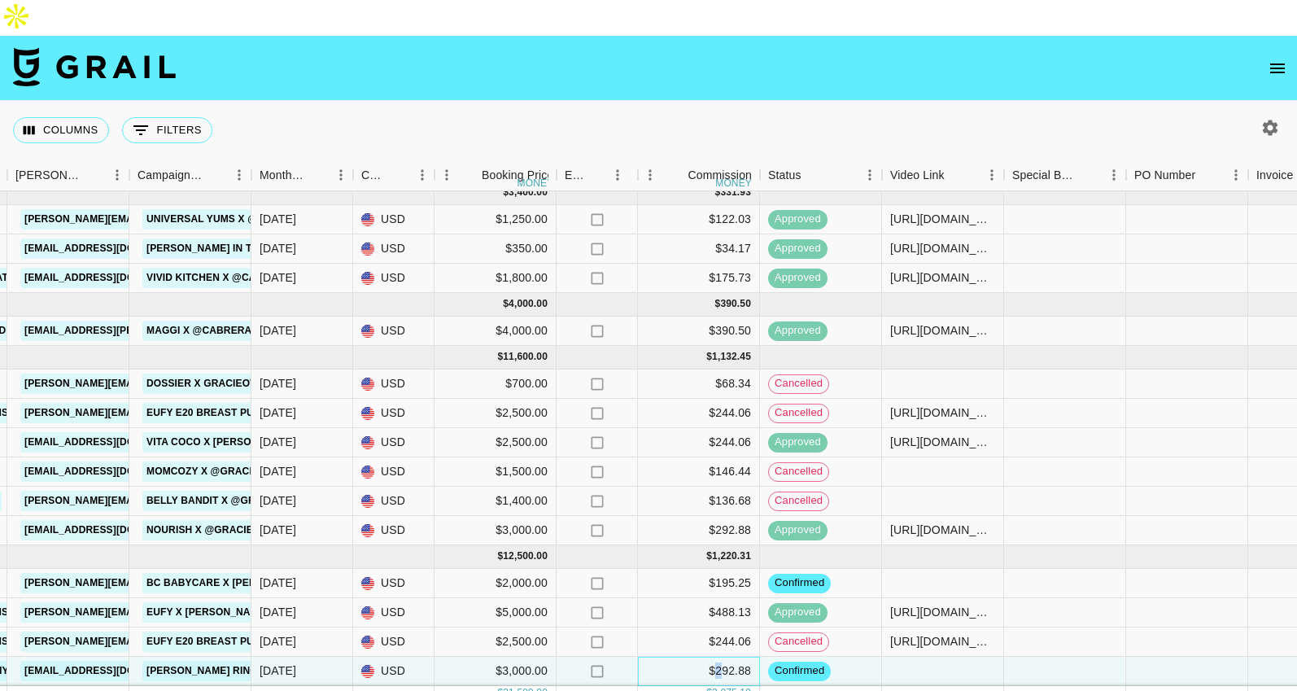
click at [713, 657] on div "$292.88" at bounding box center [699, 671] width 122 height 29
drag, startPoint x: 757, startPoint y: 637, endPoint x: 690, endPoint y: 637, distance: 66.8
click at [691, 657] on div "$292.88" at bounding box center [699, 671] width 122 height 29
click at [695, 657] on div "$292.88" at bounding box center [699, 671] width 122 height 29
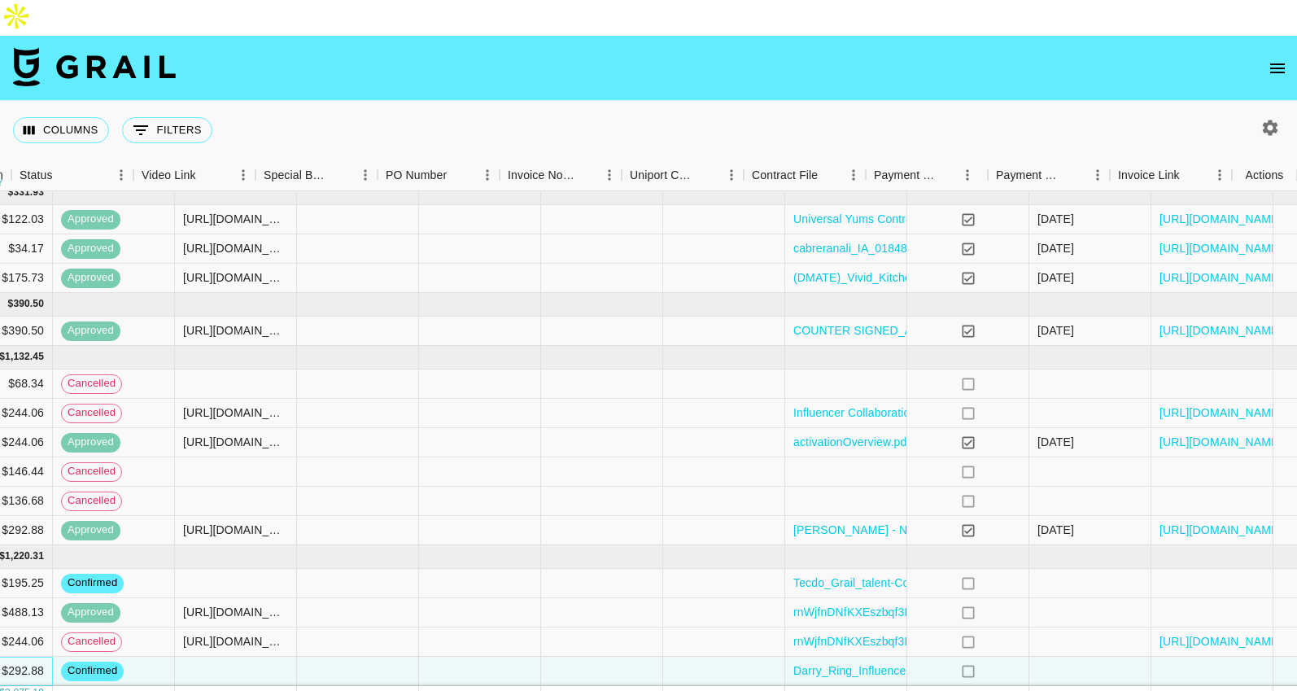
scroll to position [10, 1405]
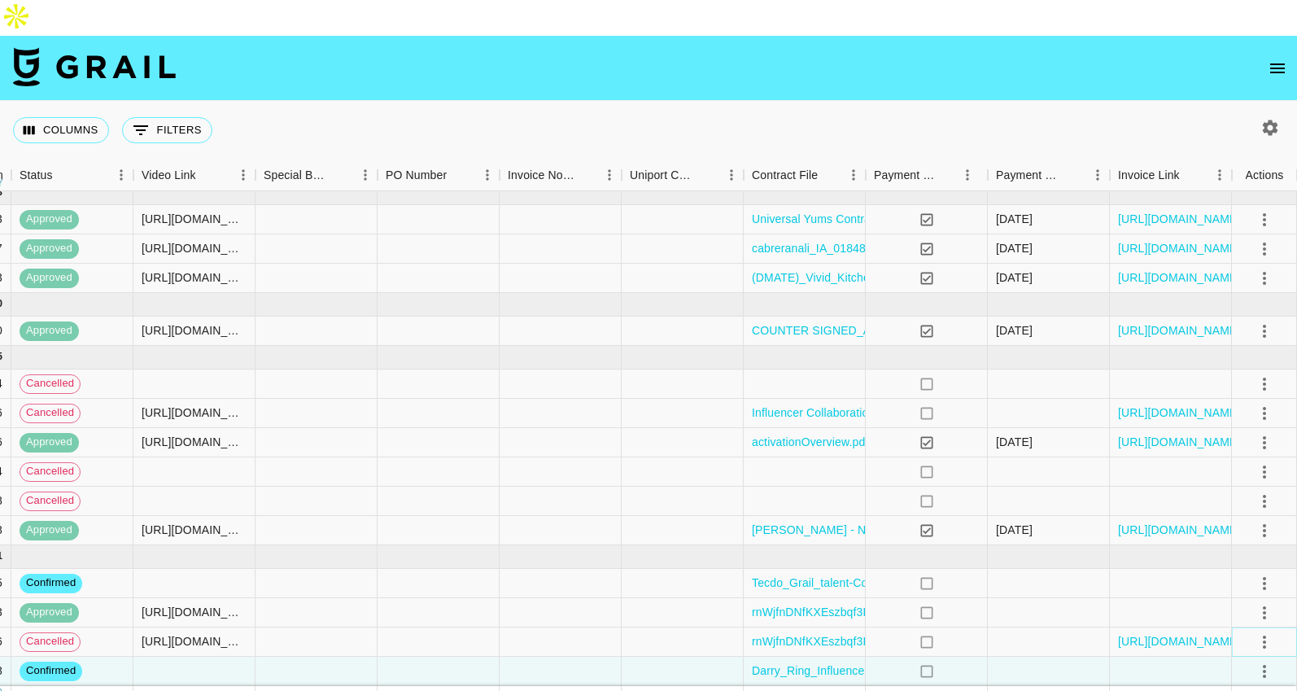
click at [1271, 632] on icon "select merge strategy" at bounding box center [1265, 642] width 20 height 20
